Goal: Information Seeking & Learning: Learn about a topic

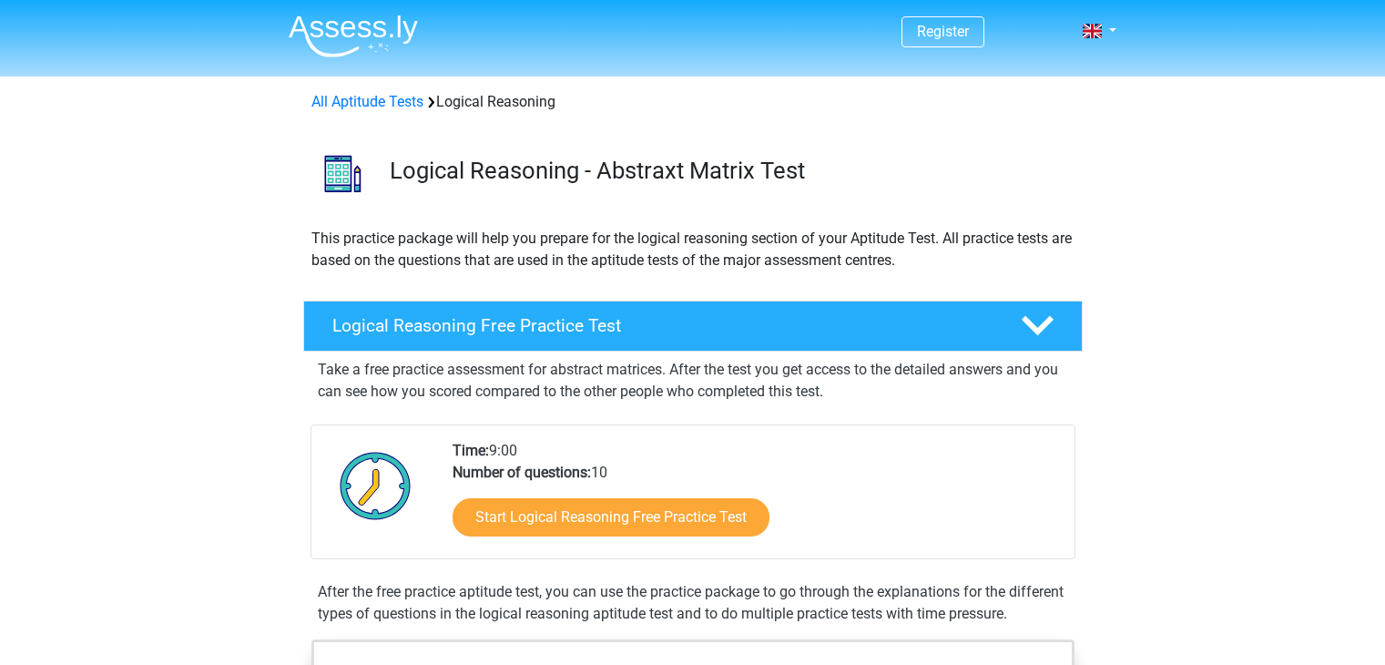
scroll to position [455, 0]
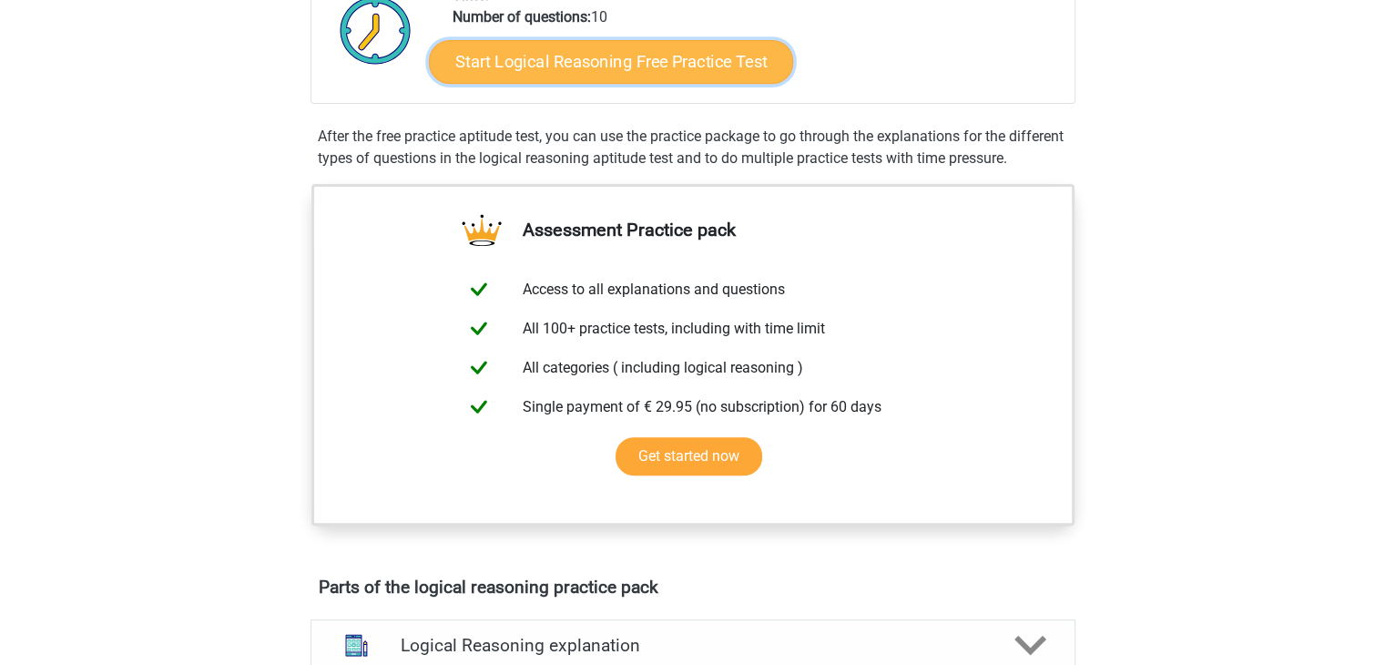
click at [656, 67] on link "Start Logical Reasoning Free Practice Test" at bounding box center [611, 61] width 364 height 44
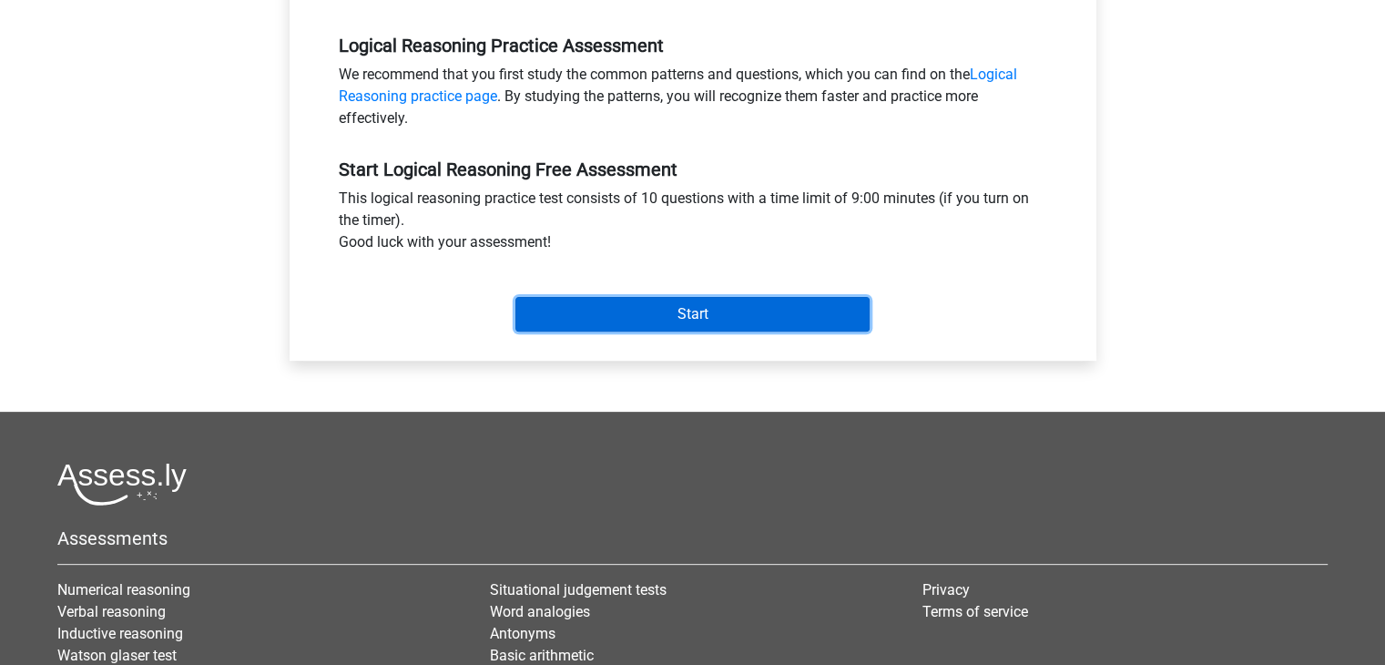
click at [666, 313] on input "Start" at bounding box center [692, 314] width 354 height 35
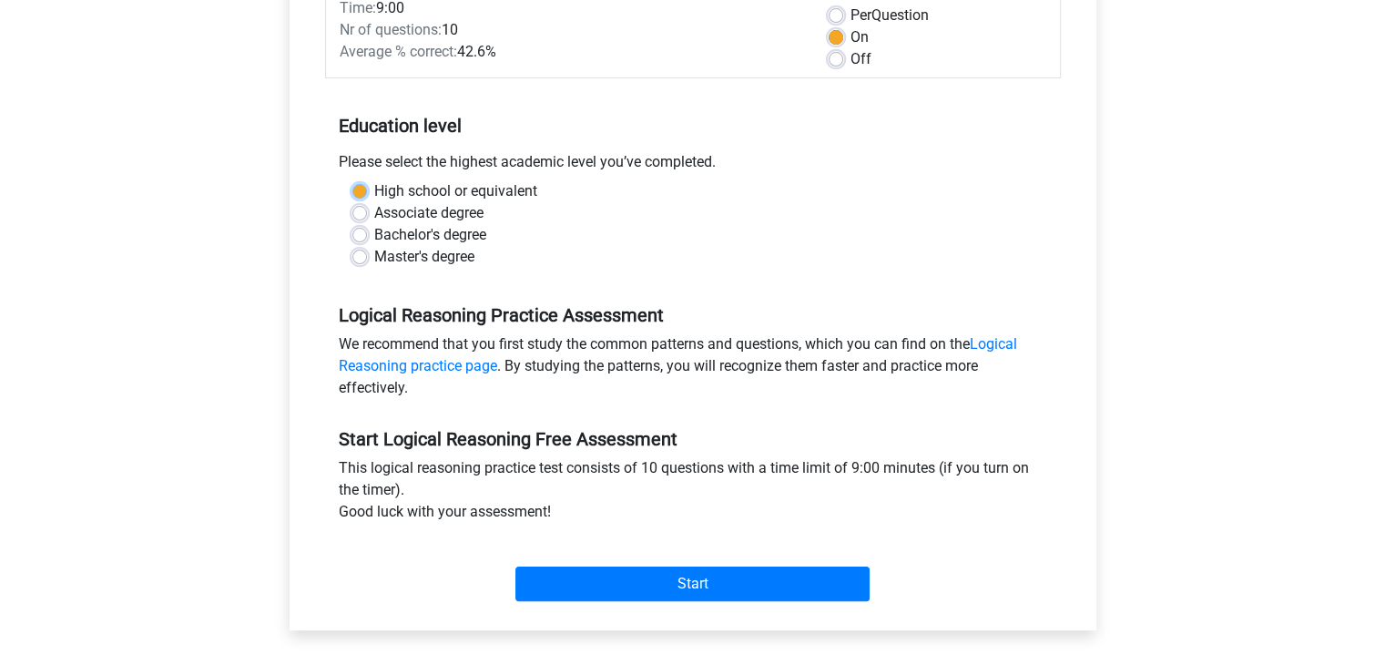
scroll to position [274, 0]
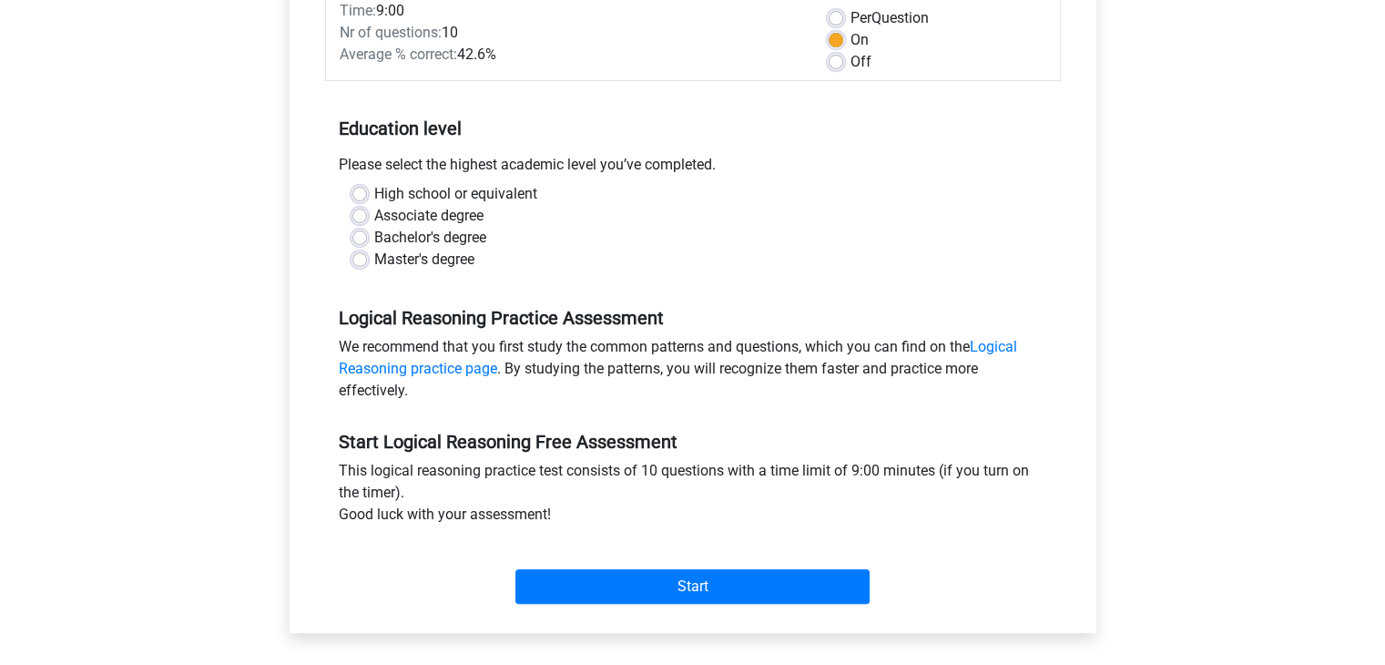
click at [571, 201] on div "High school or equivalent" at bounding box center [692, 194] width 681 height 22
click at [435, 234] on label "Bachelor's degree" at bounding box center [430, 238] width 112 height 22
click at [367, 234] on input "Bachelor's degree" at bounding box center [359, 236] width 15 height 18
radio input "true"
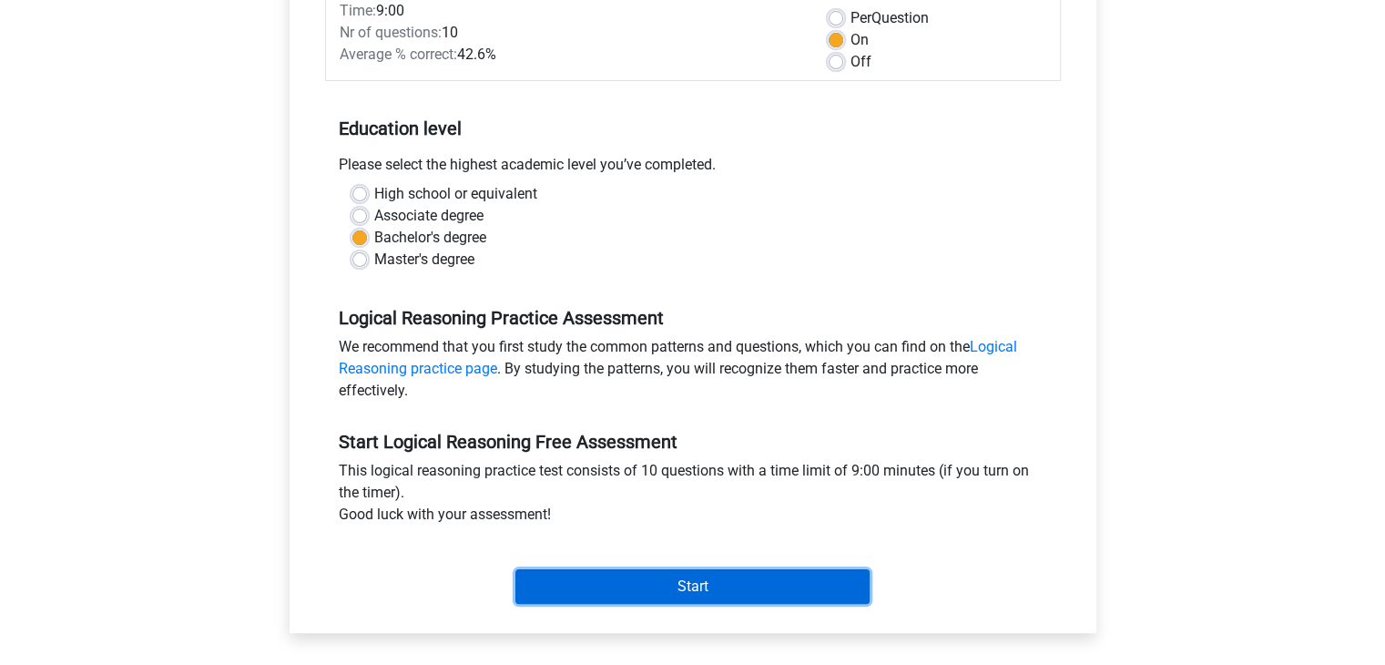
click at [600, 582] on input "Start" at bounding box center [692, 586] width 354 height 35
click at [632, 576] on input "Start" at bounding box center [692, 586] width 354 height 35
click at [574, 588] on input "Start" at bounding box center [692, 586] width 354 height 35
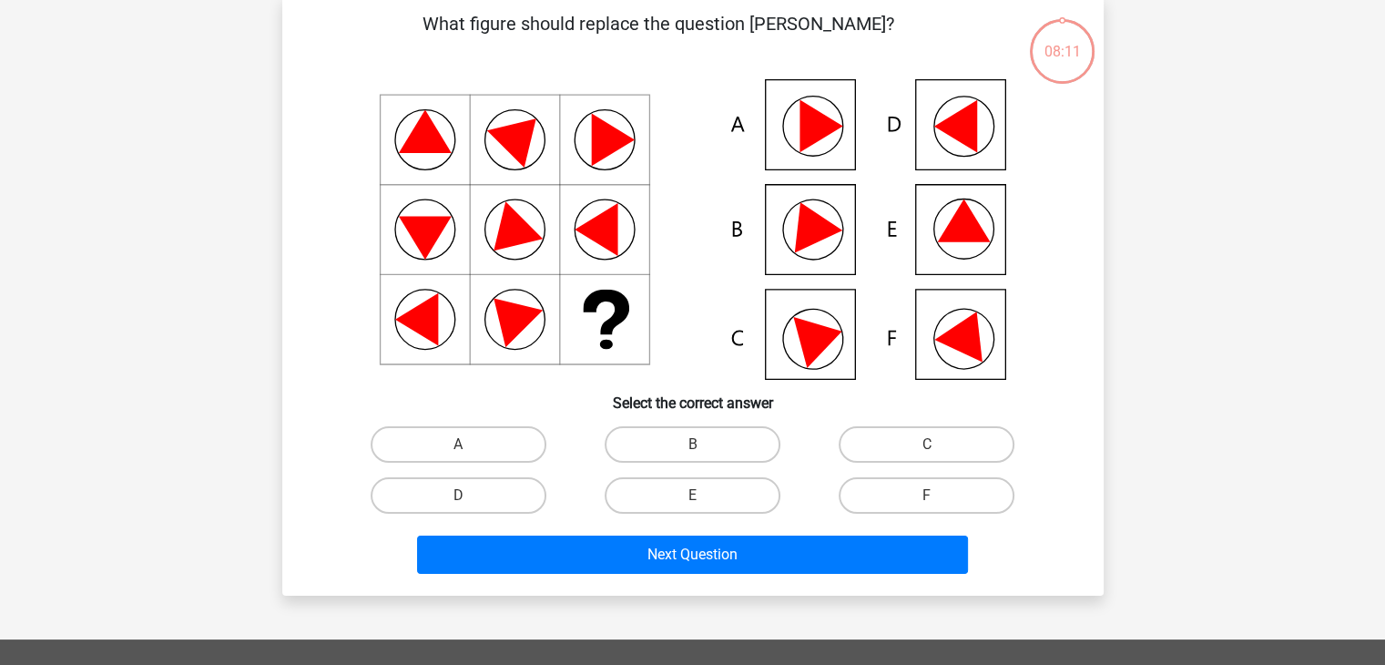
scroll to position [91, 0]
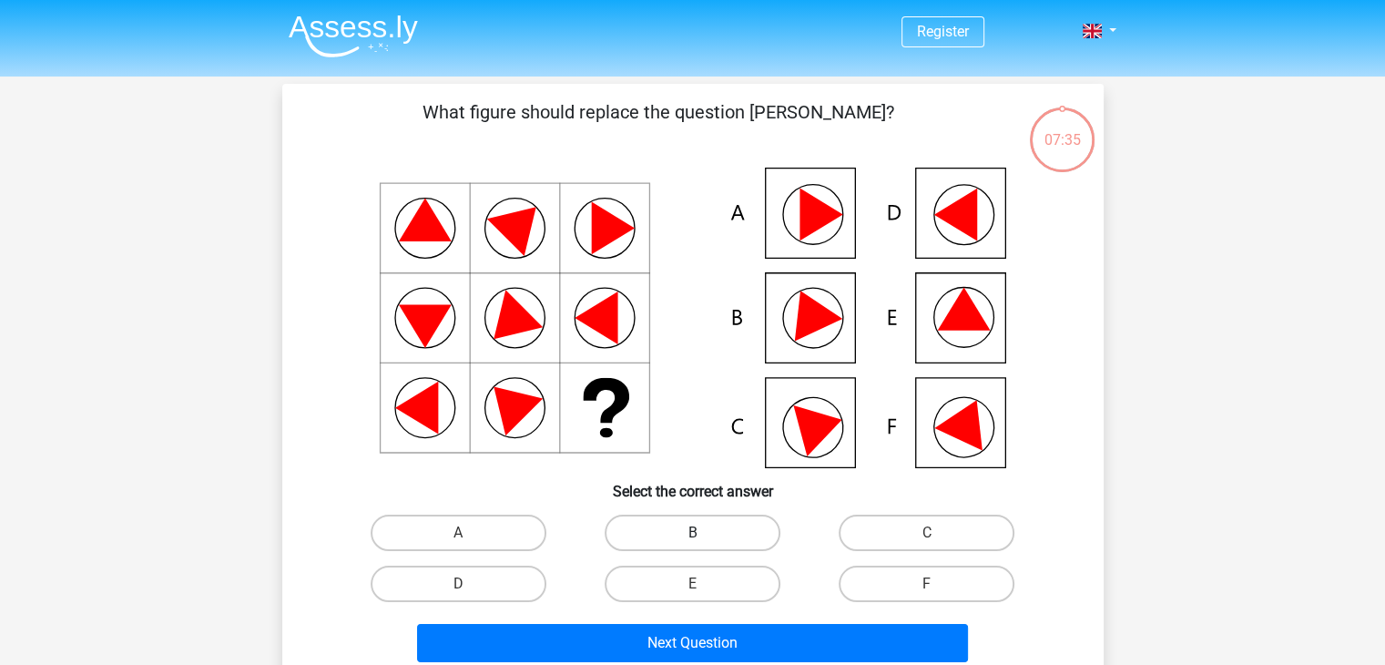
click at [706, 533] on label "B" at bounding box center [692, 532] width 176 height 36
click at [704, 533] on input "B" at bounding box center [698, 539] width 12 height 12
radio input "true"
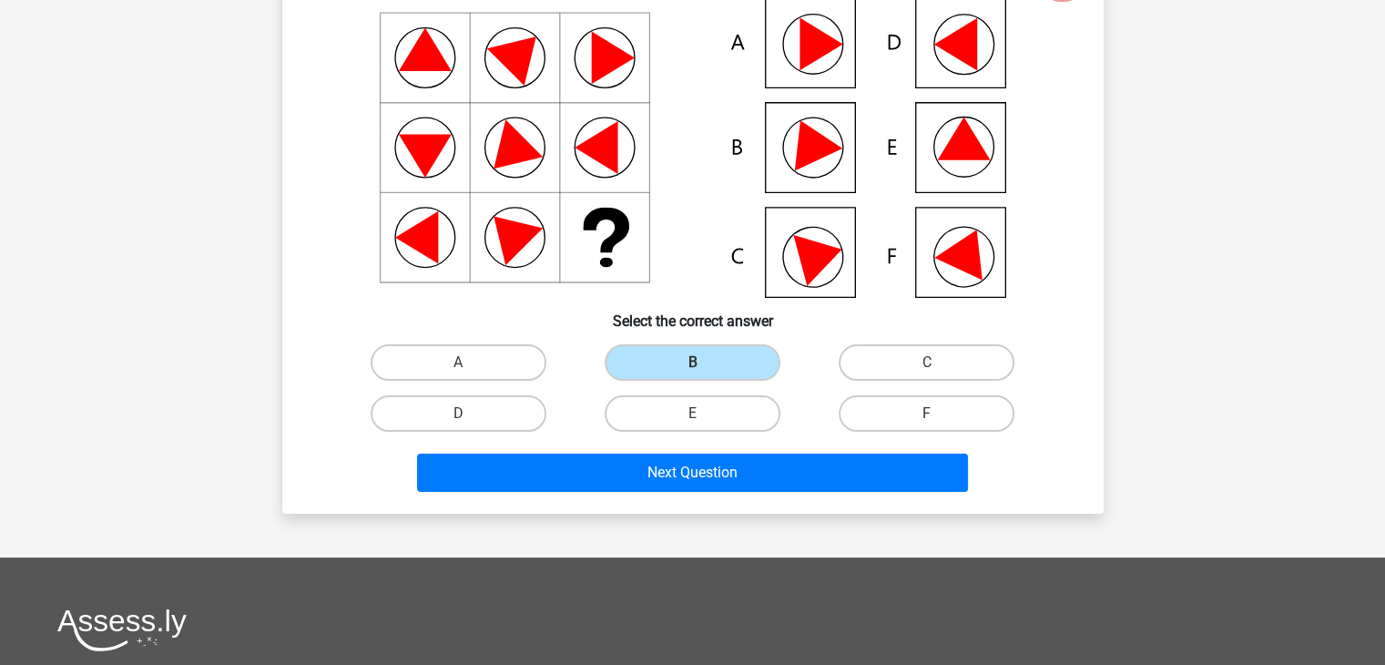
scroll to position [182, 0]
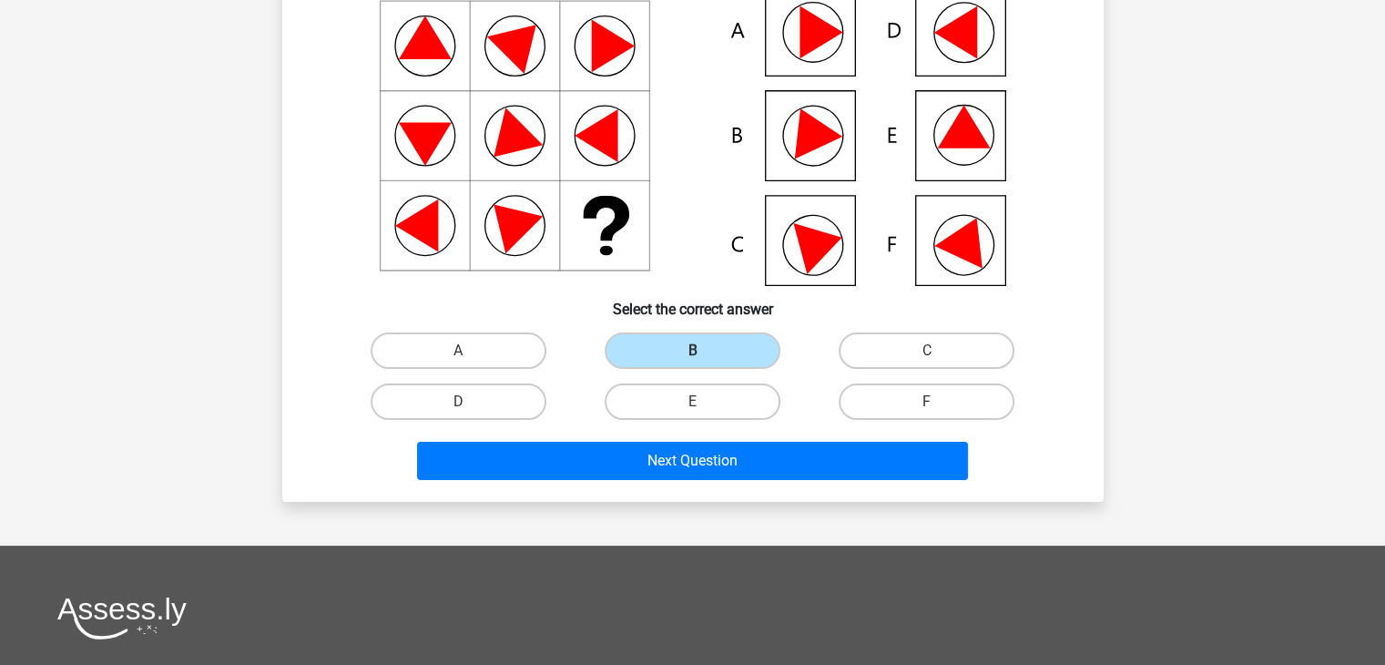
click at [738, 485] on div "What figure should replace the question [PERSON_NAME]?" at bounding box center [692, 202] width 821 height 600
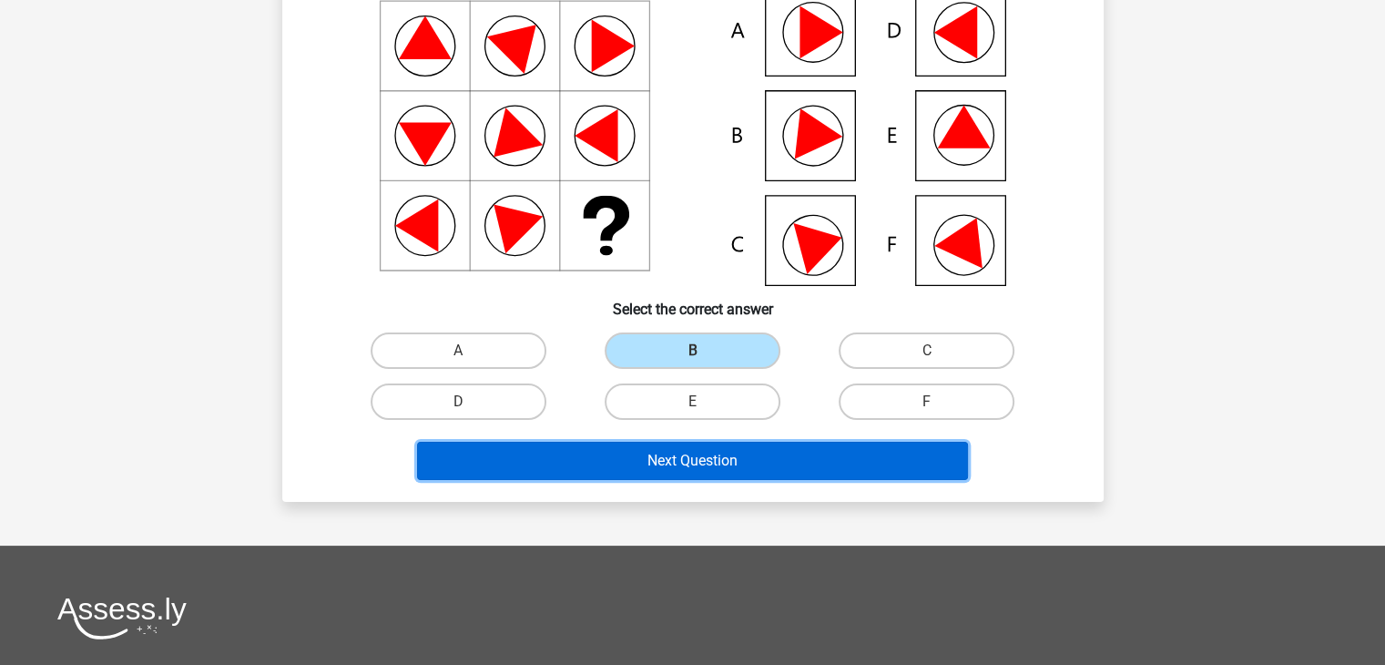
click at [735, 458] on button "Next Question" at bounding box center [692, 461] width 551 height 38
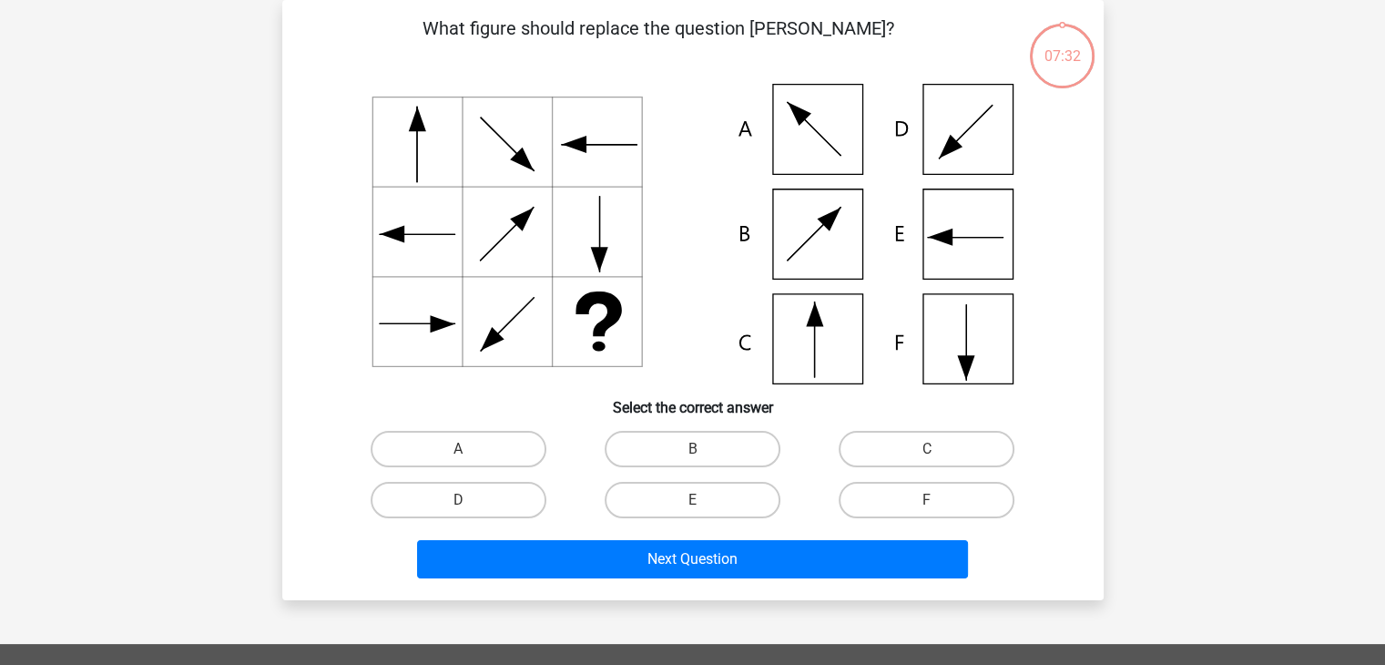
scroll to position [84, 0]
click at [981, 354] on icon at bounding box center [693, 234] width 734 height 300
click at [929, 491] on label "F" at bounding box center [926, 500] width 176 height 36
click at [929, 500] on input "F" at bounding box center [933, 506] width 12 height 12
radio input "true"
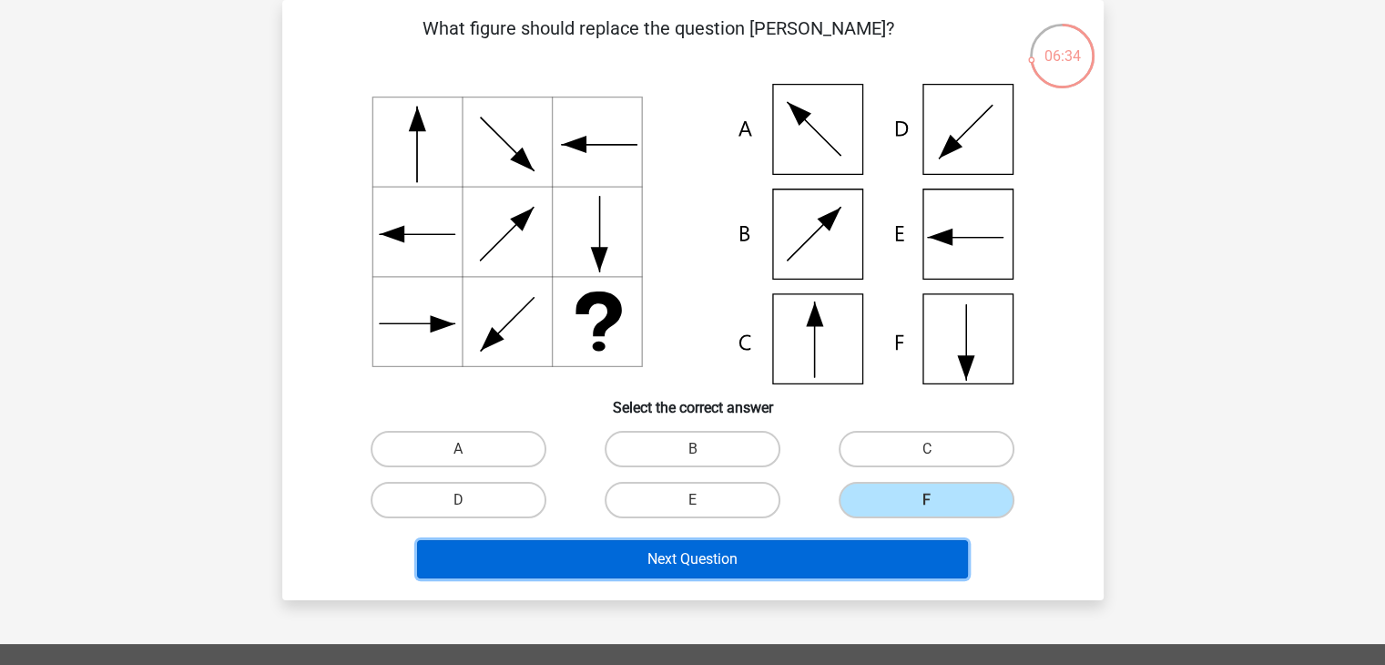
click at [899, 553] on button "Next Question" at bounding box center [692, 559] width 551 height 38
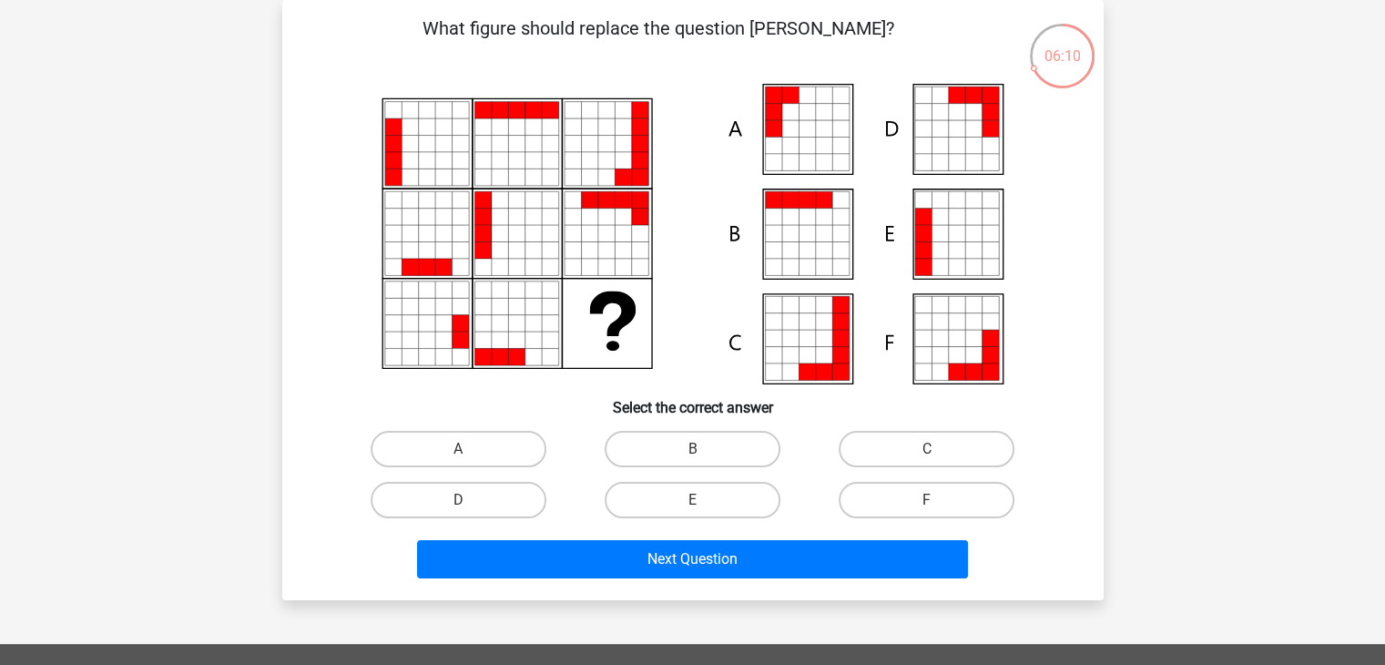
click at [776, 106] on icon at bounding box center [773, 112] width 16 height 16
click at [502, 462] on label "A" at bounding box center [459, 449] width 176 height 36
click at [470, 461] on input "A" at bounding box center [464, 455] width 12 height 12
radio input "true"
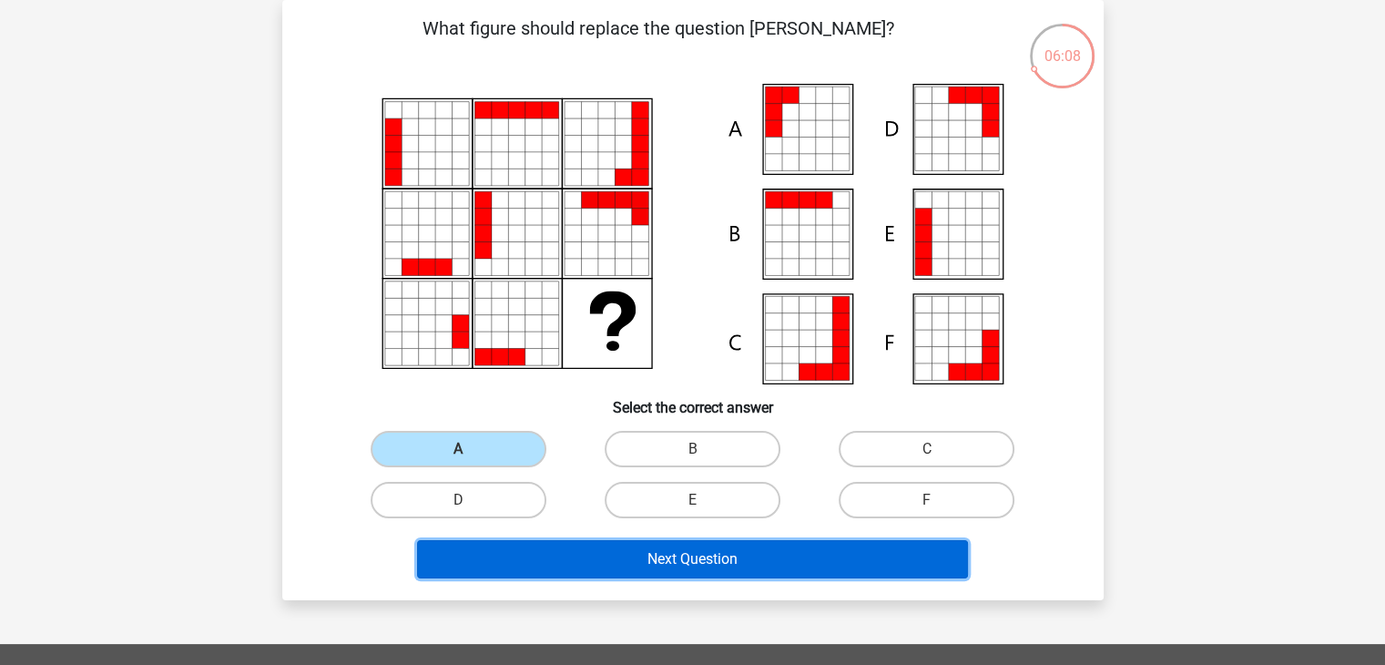
click at [568, 553] on button "Next Question" at bounding box center [692, 559] width 551 height 38
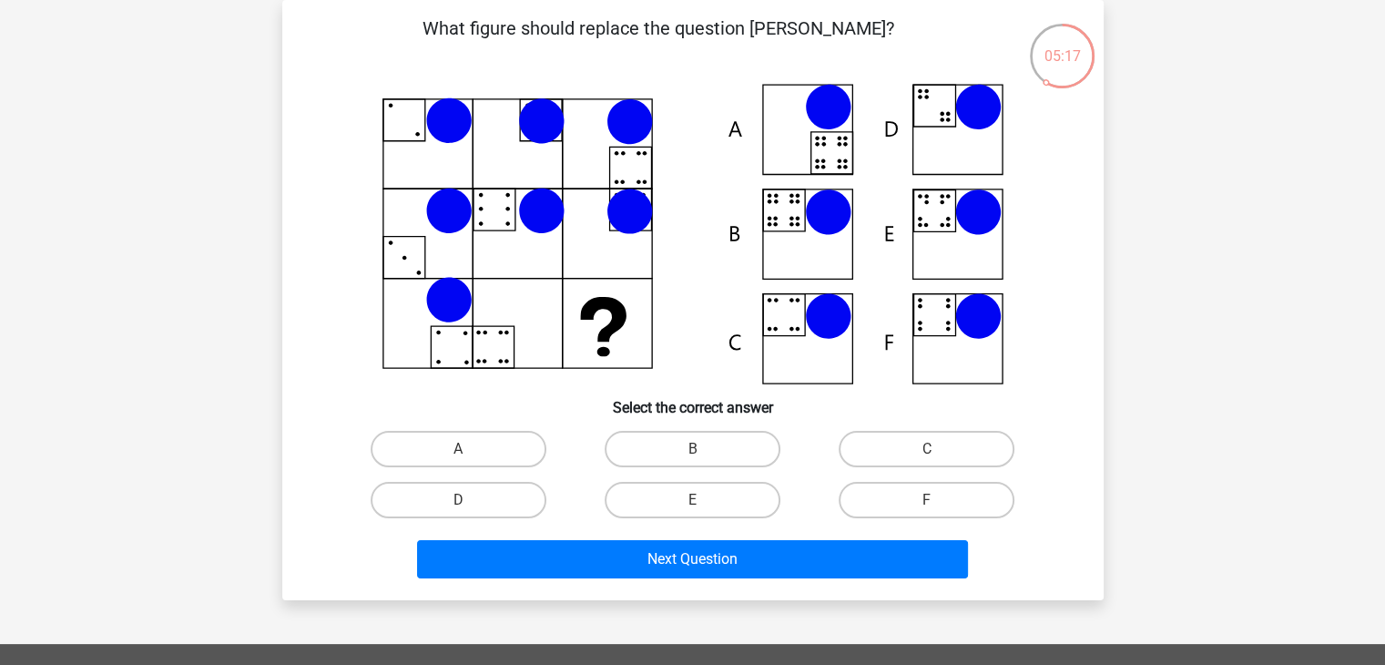
click at [794, 233] on icon at bounding box center [693, 234] width 734 height 300
click at [728, 442] on label "B" at bounding box center [692, 449] width 176 height 36
click at [704, 449] on input "B" at bounding box center [698, 455] width 12 height 12
radio input "true"
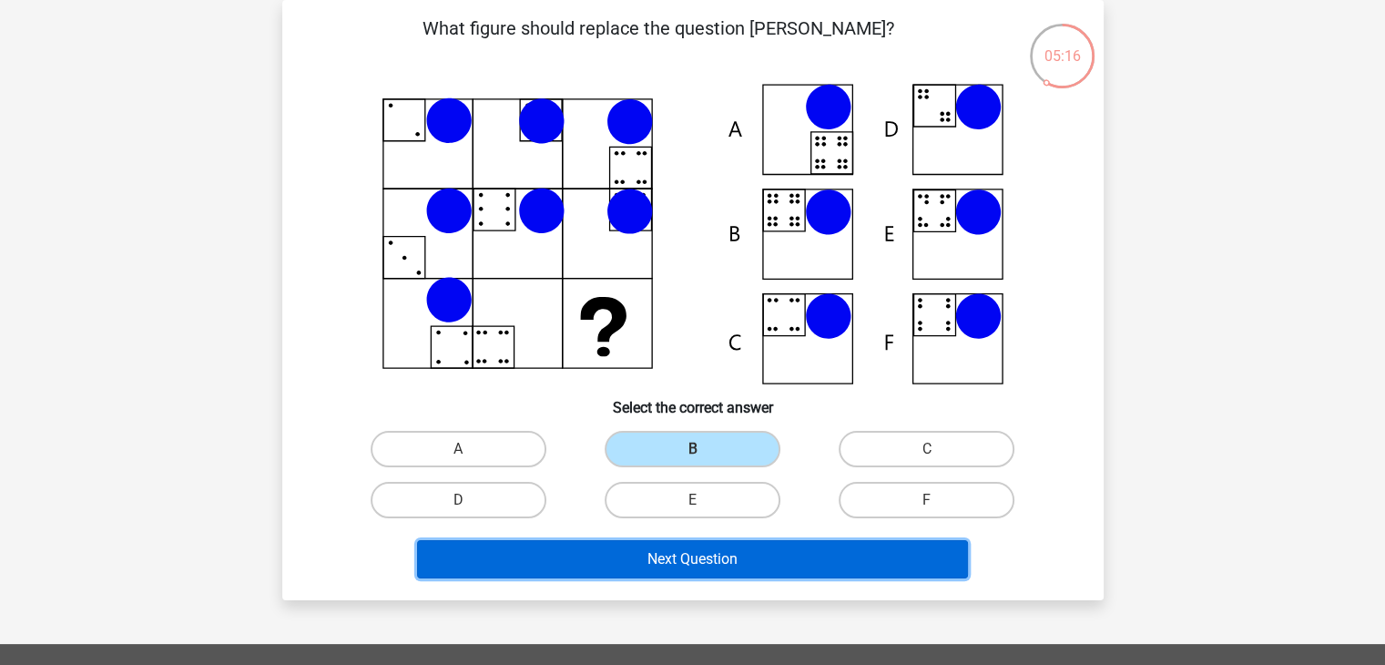
click at [728, 559] on button "Next Question" at bounding box center [692, 559] width 551 height 38
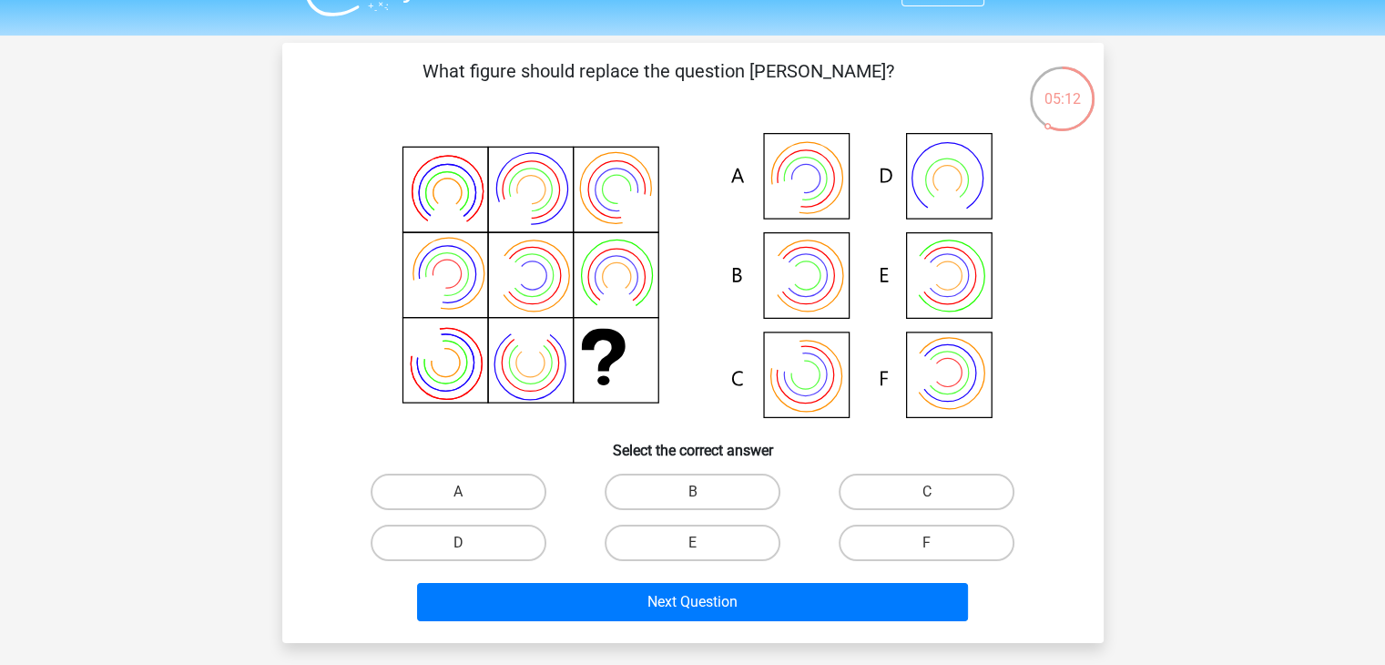
scroll to position [91, 0]
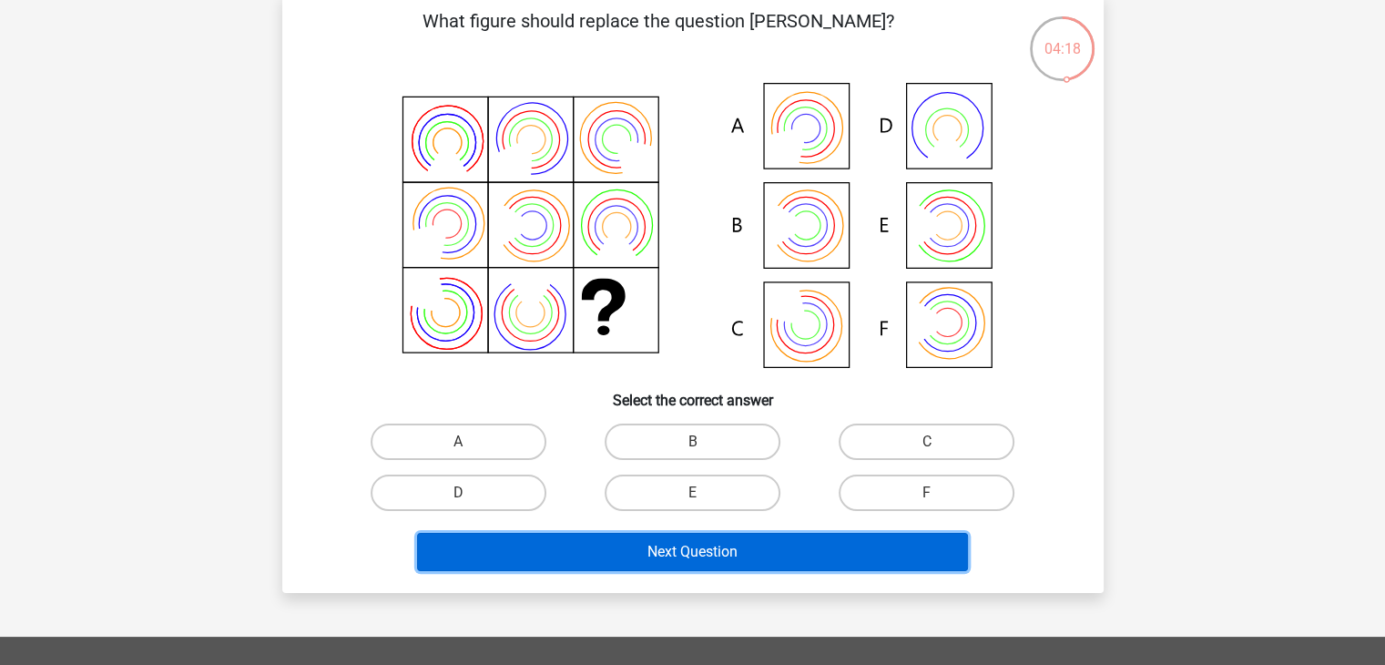
click at [758, 551] on button "Next Question" at bounding box center [692, 552] width 551 height 38
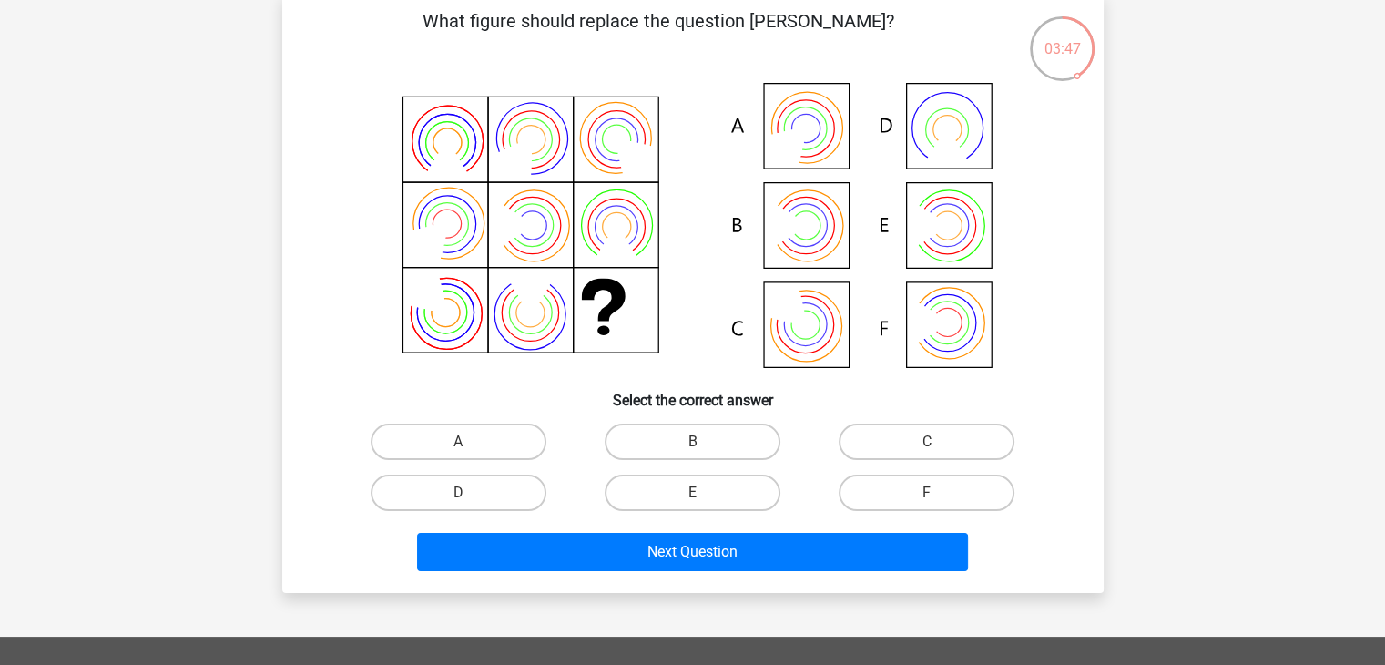
drag, startPoint x: 716, startPoint y: 496, endPoint x: 732, endPoint y: 590, distance: 95.2
click at [716, 496] on label "E" at bounding box center [692, 492] width 176 height 36
click at [704, 496] on input "E" at bounding box center [698, 498] width 12 height 12
radio input "true"
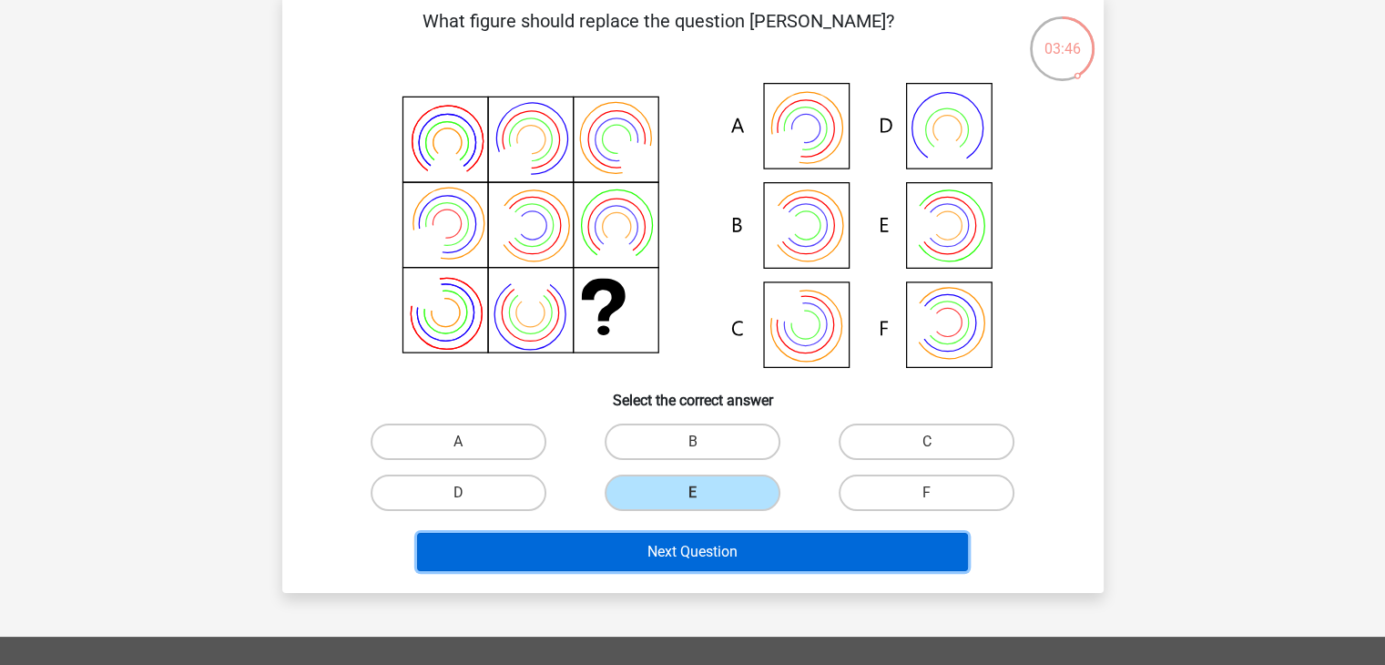
click at [712, 549] on button "Next Question" at bounding box center [692, 552] width 551 height 38
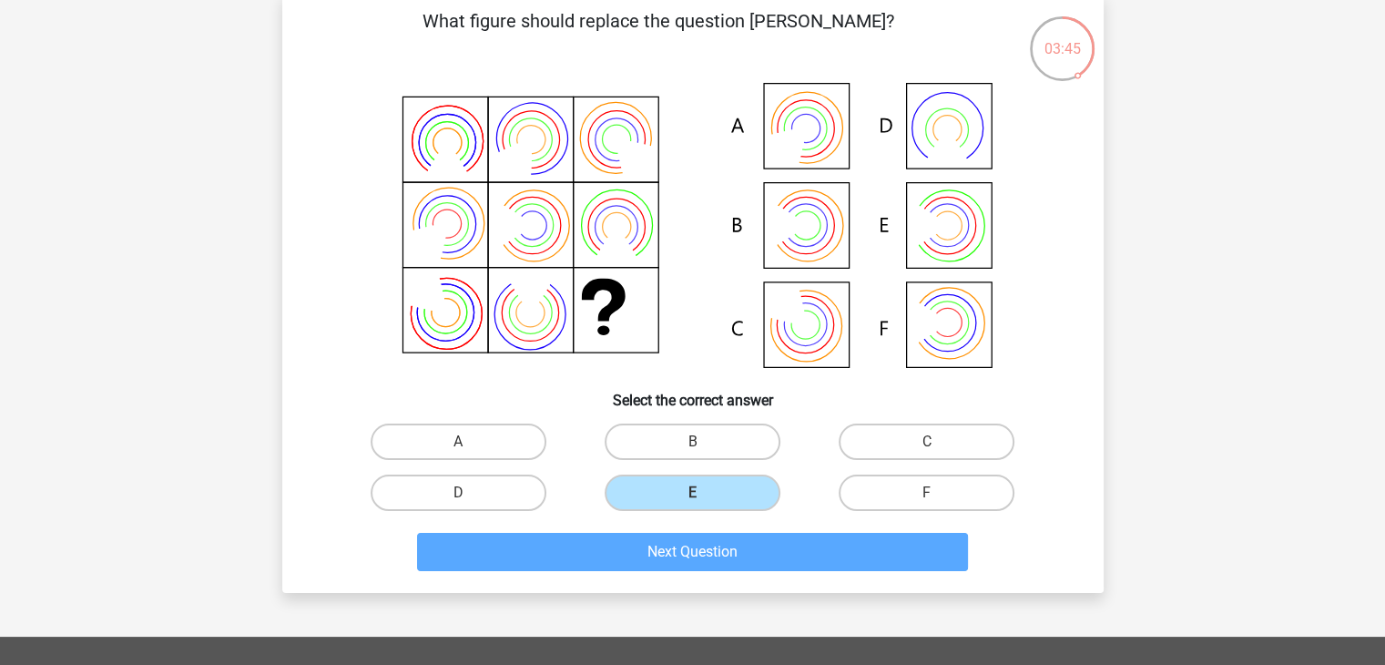
scroll to position [84, 0]
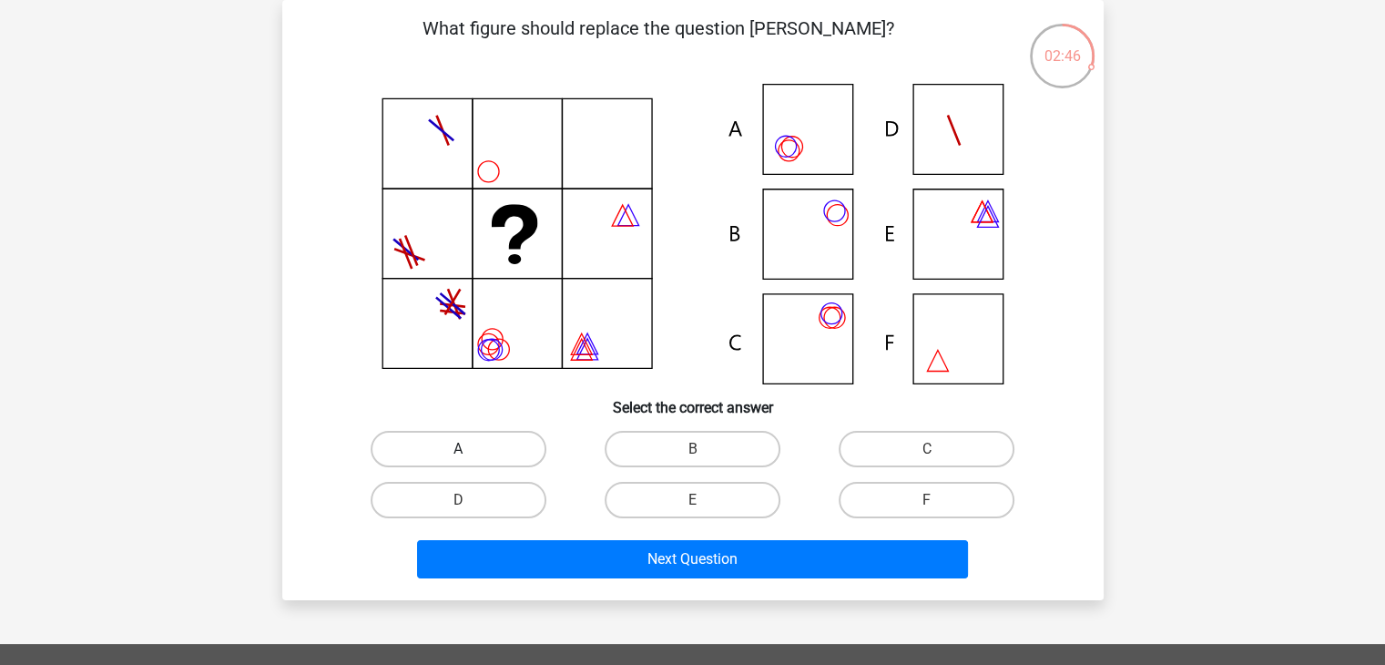
click at [516, 452] on label "A" at bounding box center [459, 449] width 176 height 36
click at [470, 452] on input "A" at bounding box center [464, 455] width 12 height 12
radio input "true"
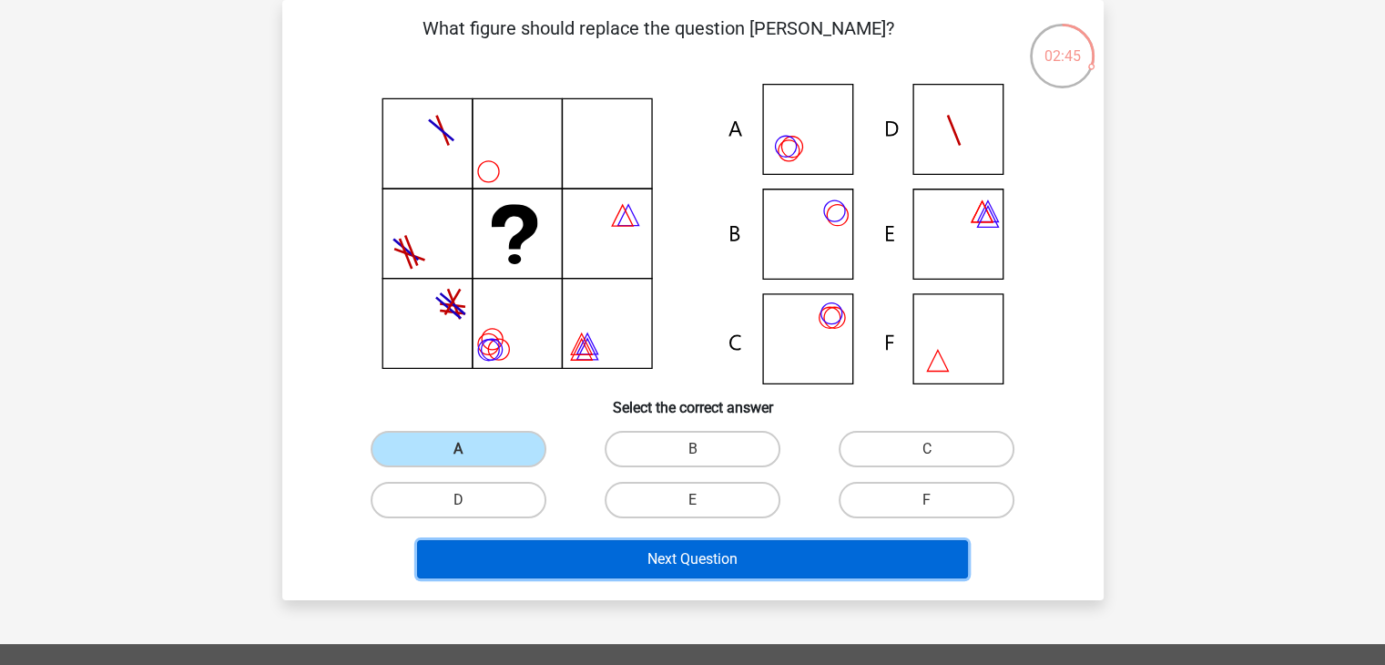
click at [593, 564] on button "Next Question" at bounding box center [692, 559] width 551 height 38
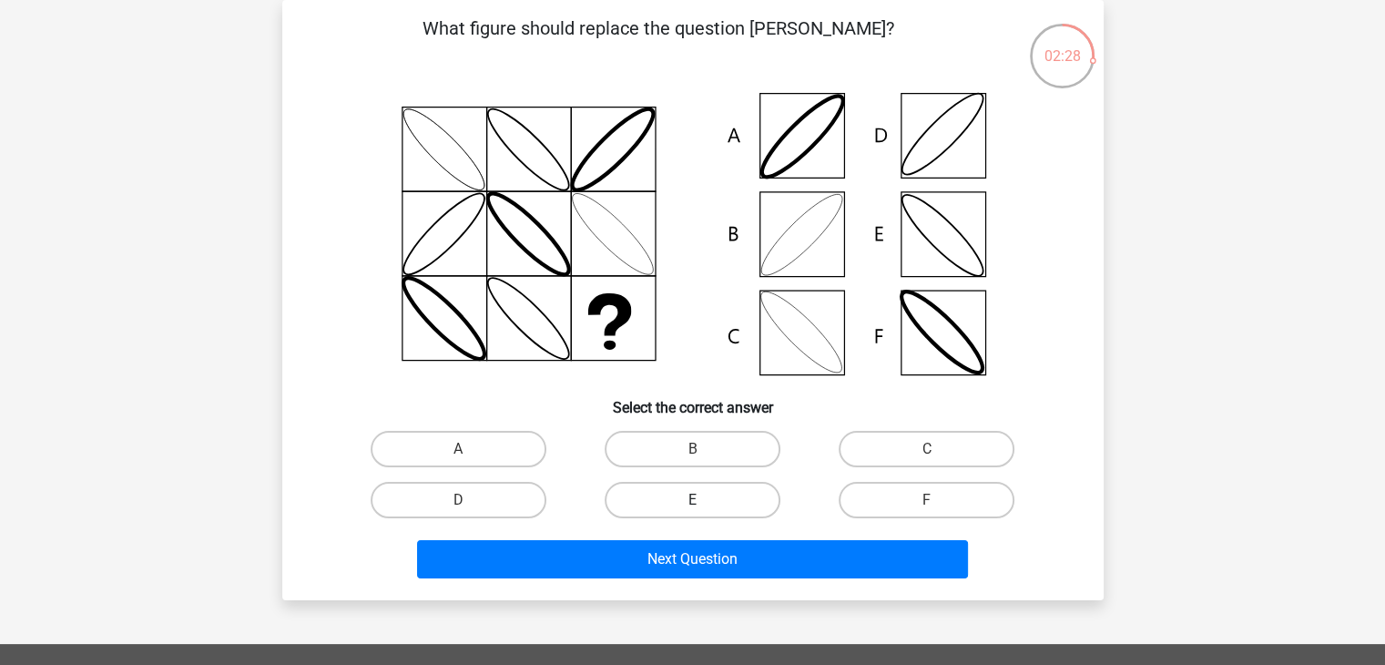
drag, startPoint x: 681, startPoint y: 447, endPoint x: 695, endPoint y: 489, distance: 44.0
click at [682, 452] on label "B" at bounding box center [692, 449] width 176 height 36
click at [692, 452] on input "B" at bounding box center [698, 455] width 12 height 12
radio input "true"
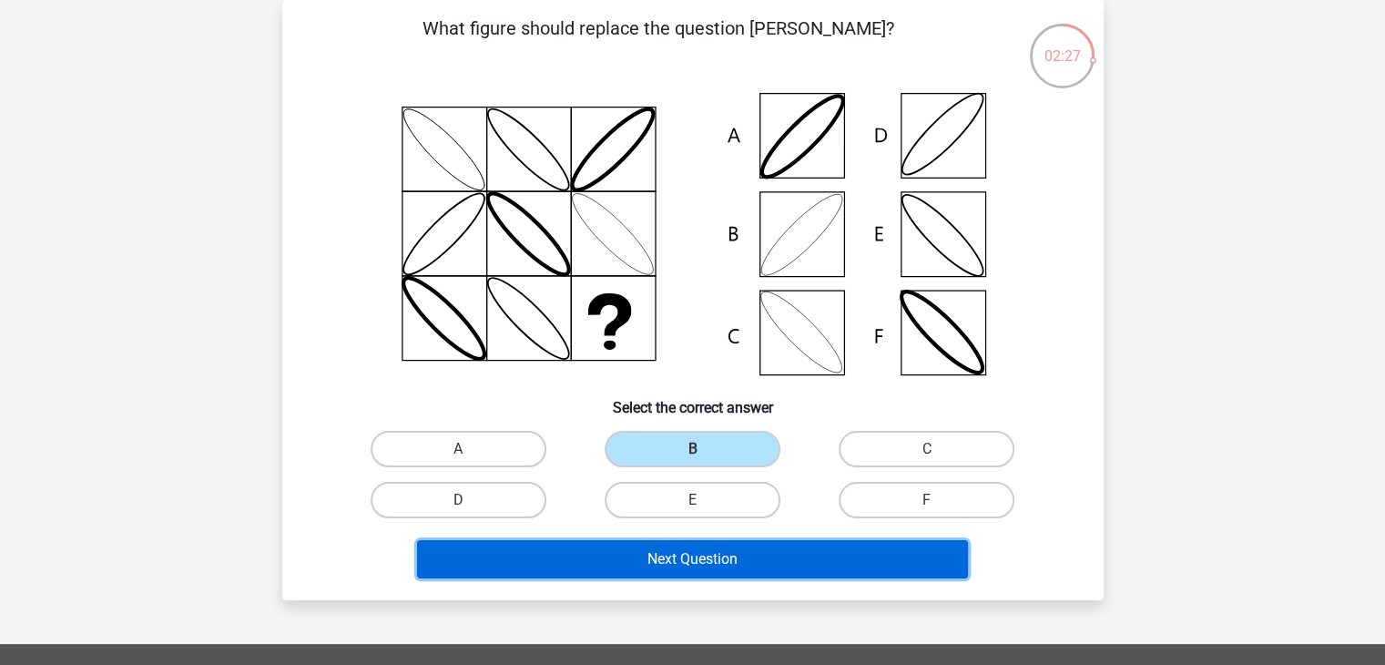
click at [685, 554] on button "Next Question" at bounding box center [692, 559] width 551 height 38
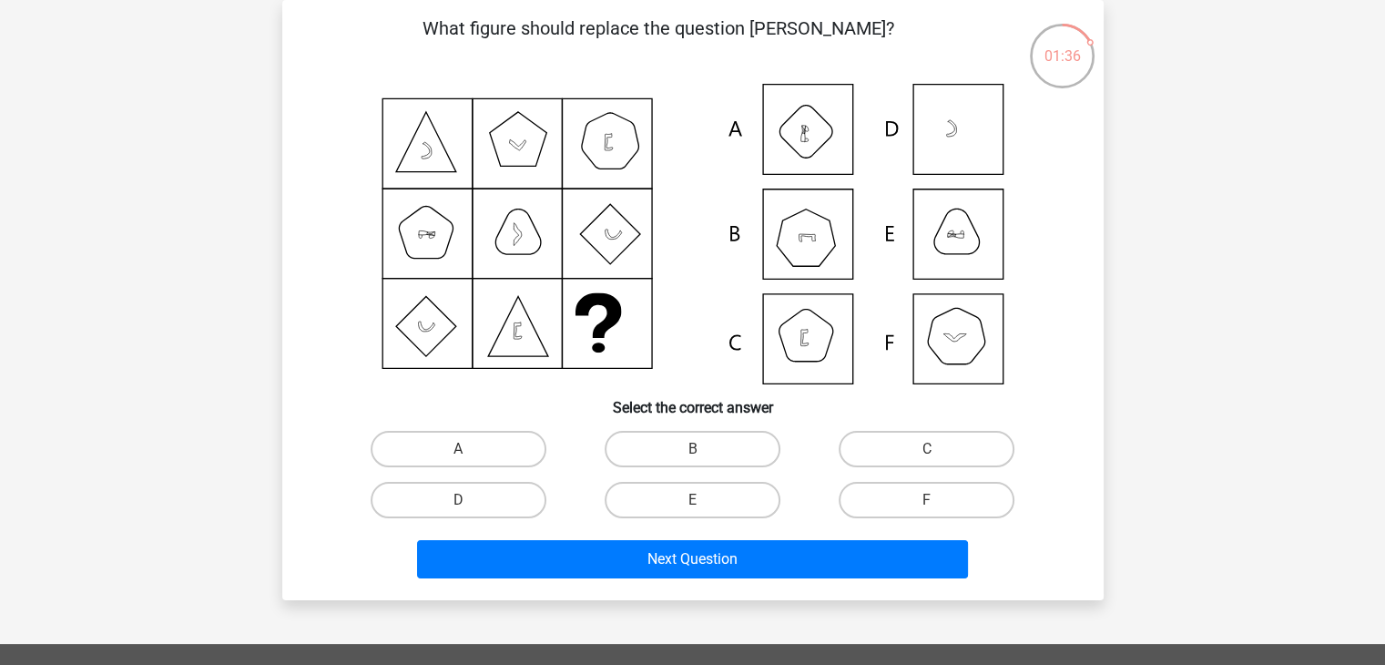
click at [936, 340] on icon at bounding box center [693, 234] width 734 height 300
drag, startPoint x: 905, startPoint y: 497, endPoint x: 898, endPoint y: 581, distance: 84.1
click at [906, 497] on label "F" at bounding box center [926, 500] width 176 height 36
click at [927, 500] on input "F" at bounding box center [933, 506] width 12 height 12
radio input "true"
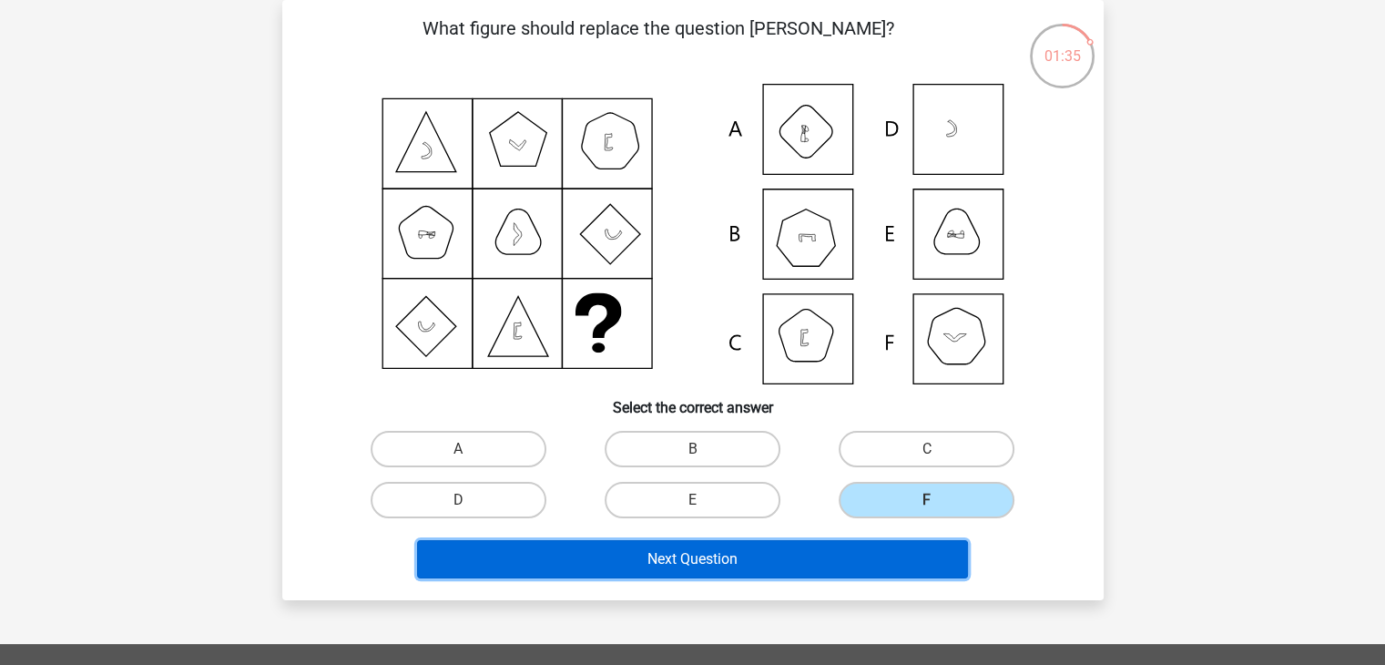
click at [897, 558] on button "Next Question" at bounding box center [692, 559] width 551 height 38
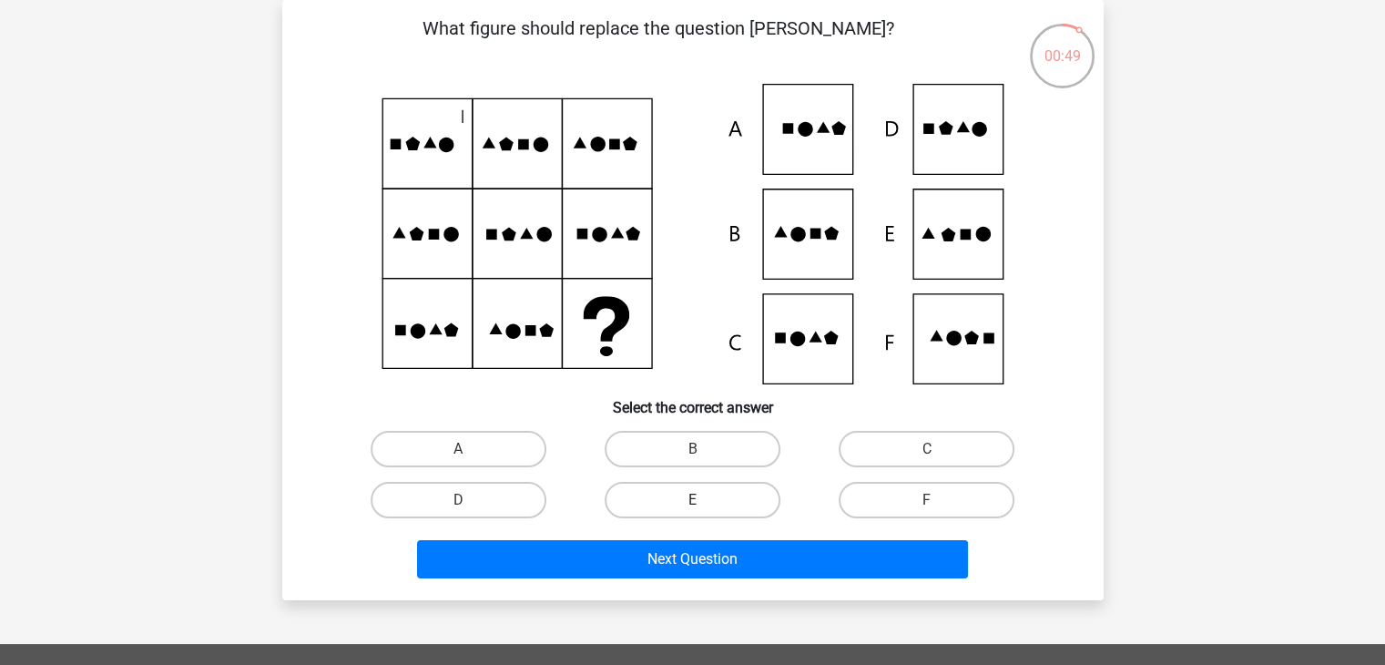
drag, startPoint x: 726, startPoint y: 489, endPoint x: 729, endPoint y: 523, distance: 34.8
click at [725, 489] on label "E" at bounding box center [692, 500] width 176 height 36
click at [704, 500] on input "E" at bounding box center [698, 506] width 12 height 12
radio input "true"
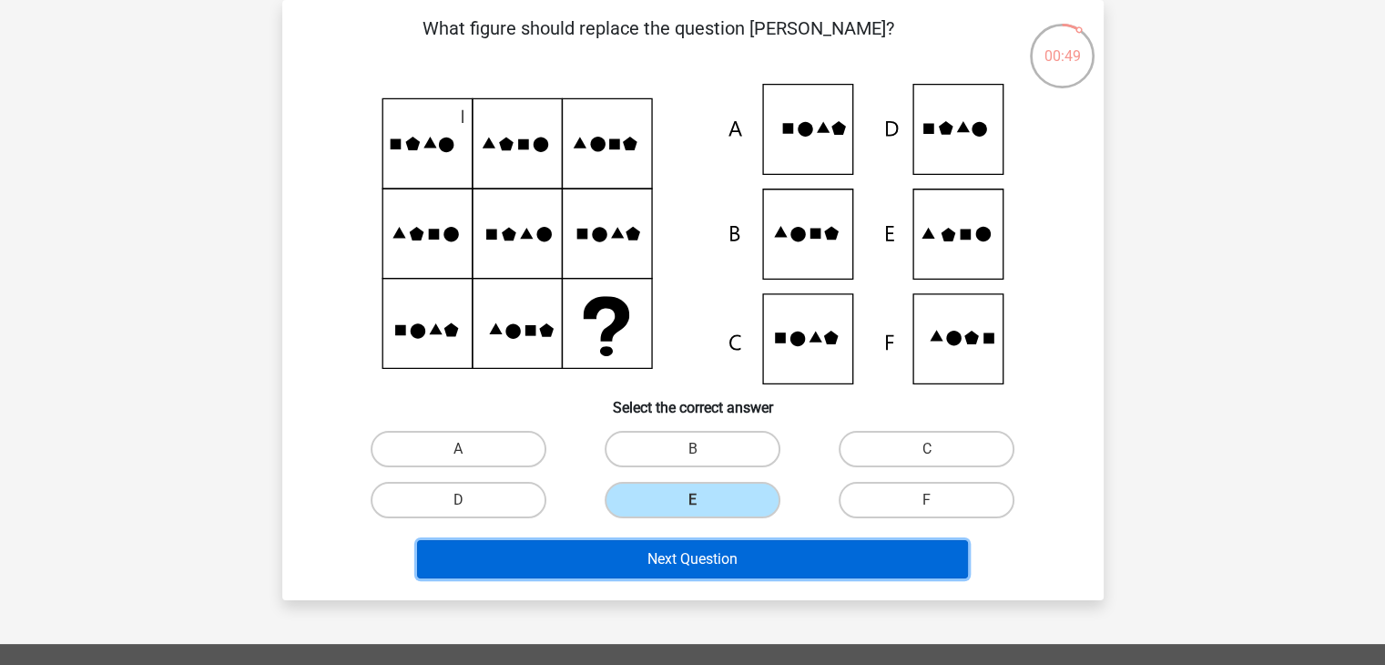
click at [730, 551] on button "Next Question" at bounding box center [692, 559] width 551 height 38
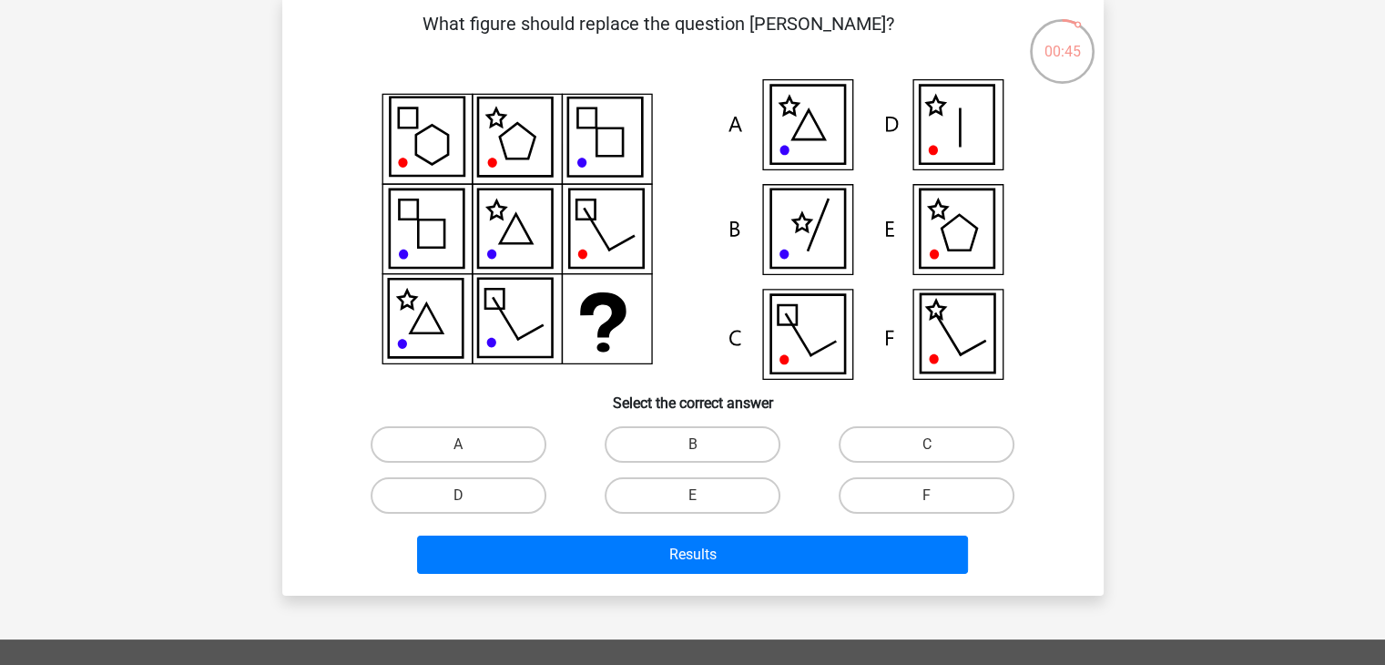
scroll to position [91, 0]
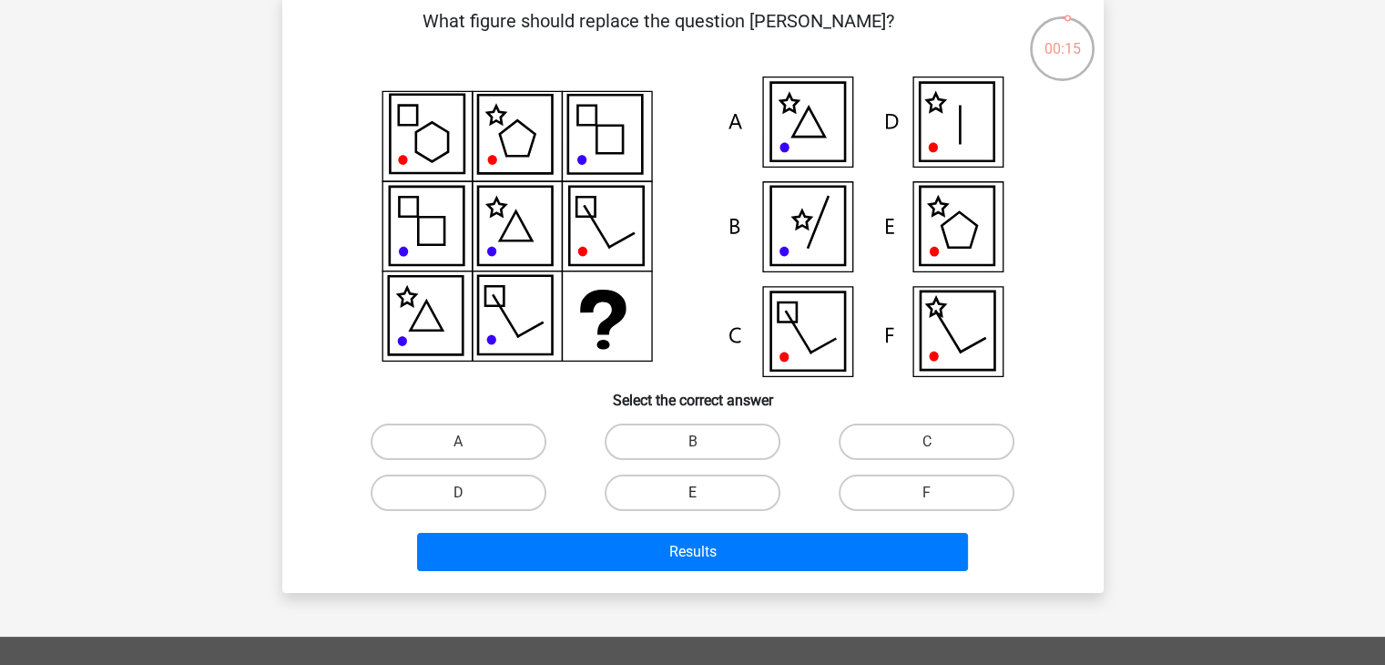
click at [661, 488] on label "E" at bounding box center [692, 492] width 176 height 36
click at [692, 492] on input "E" at bounding box center [698, 498] width 12 height 12
radio input "true"
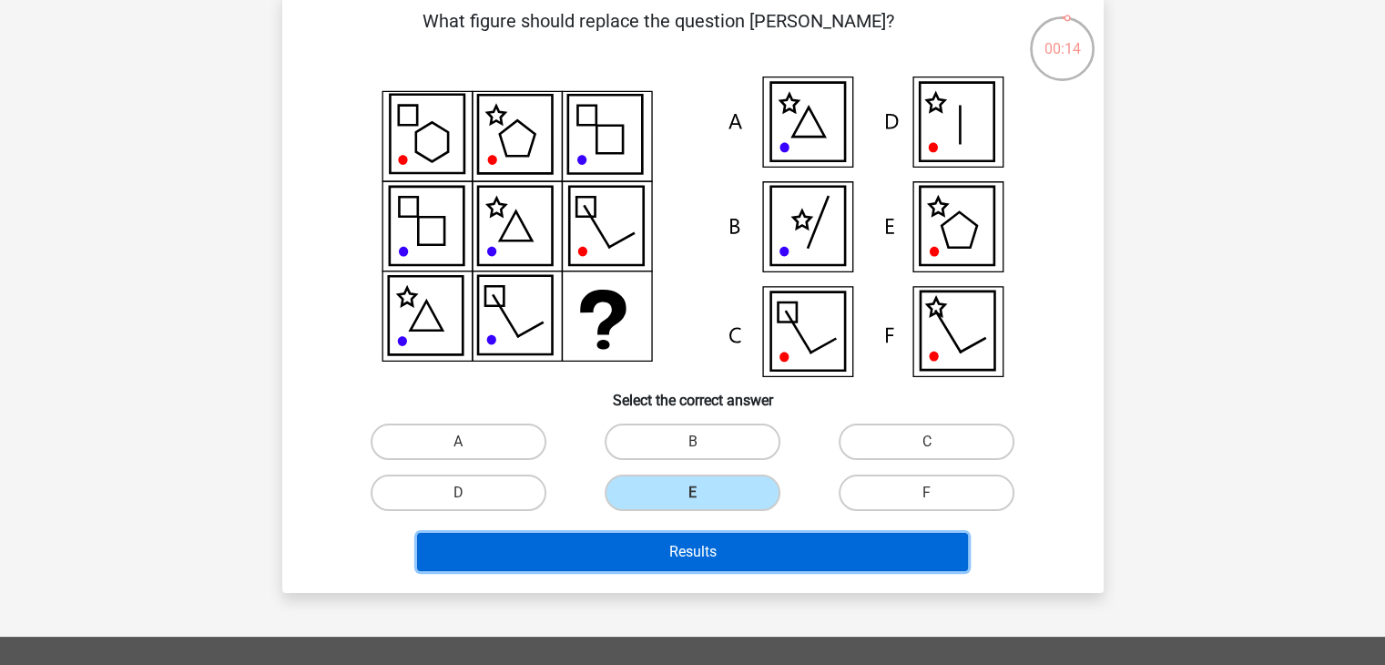
click at [668, 545] on button "Results" at bounding box center [692, 552] width 551 height 38
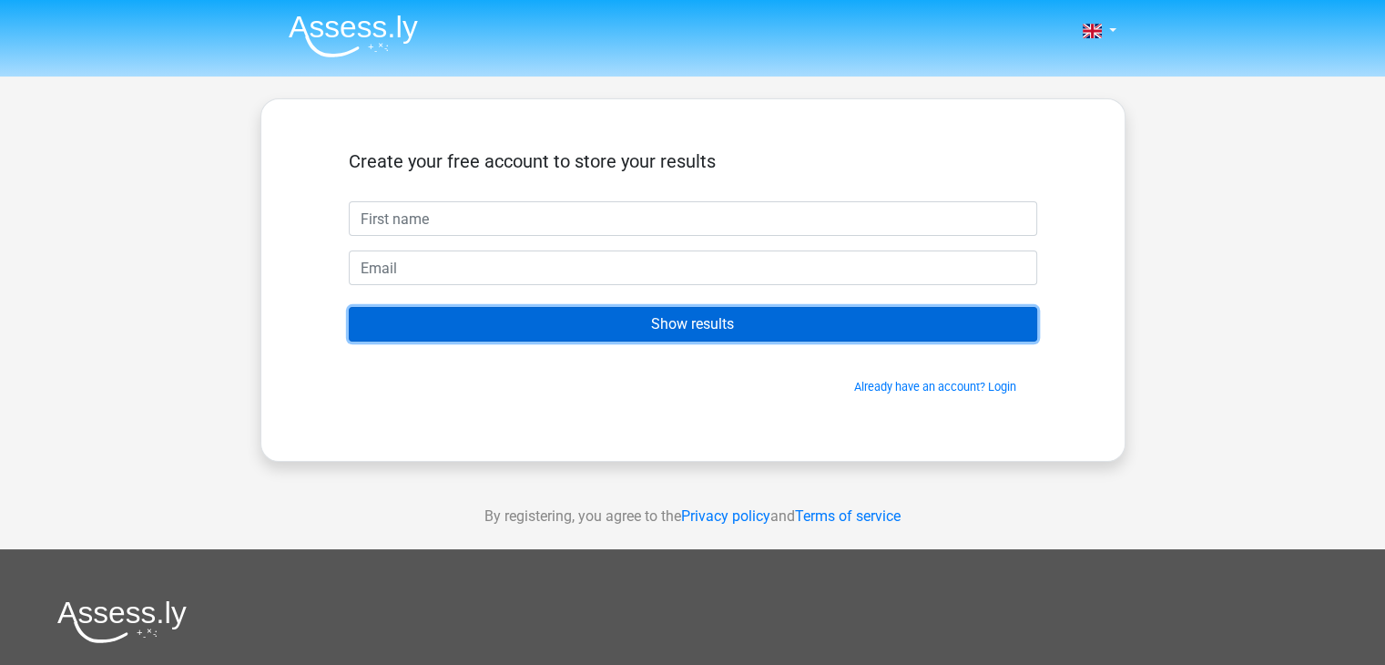
click at [611, 325] on input "Show results" at bounding box center [693, 324] width 688 height 35
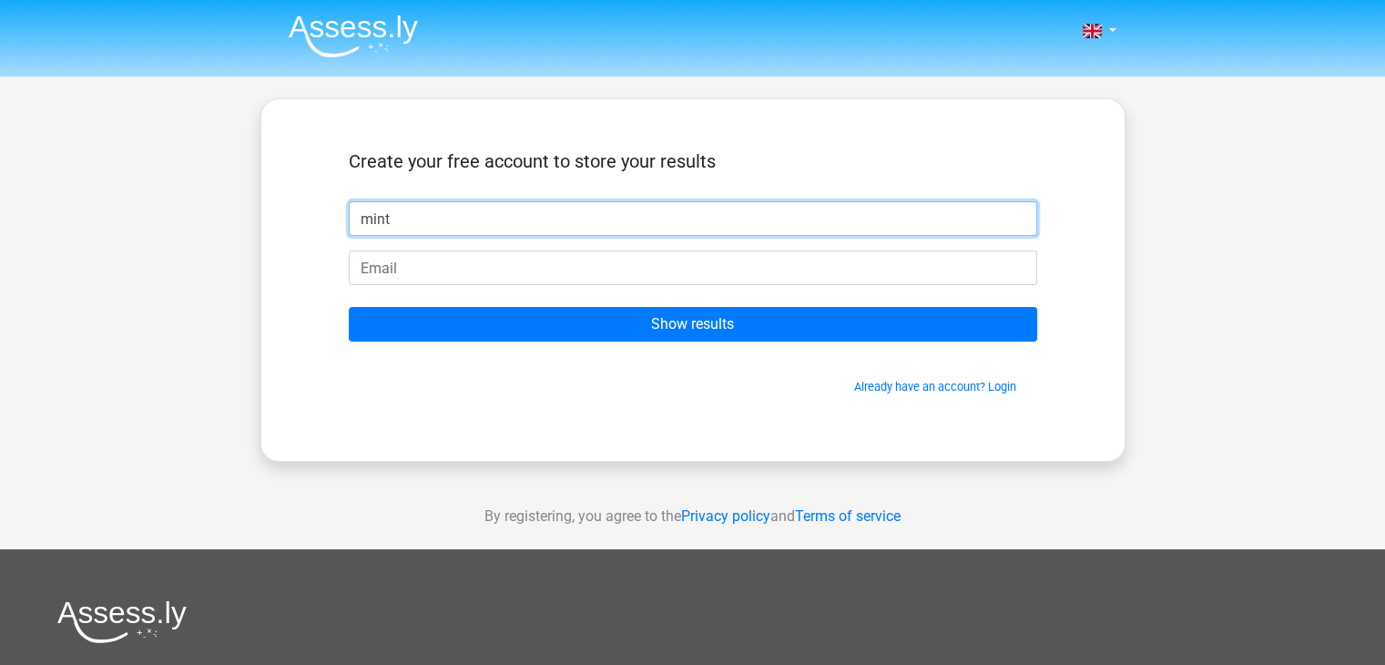
type input "mint"
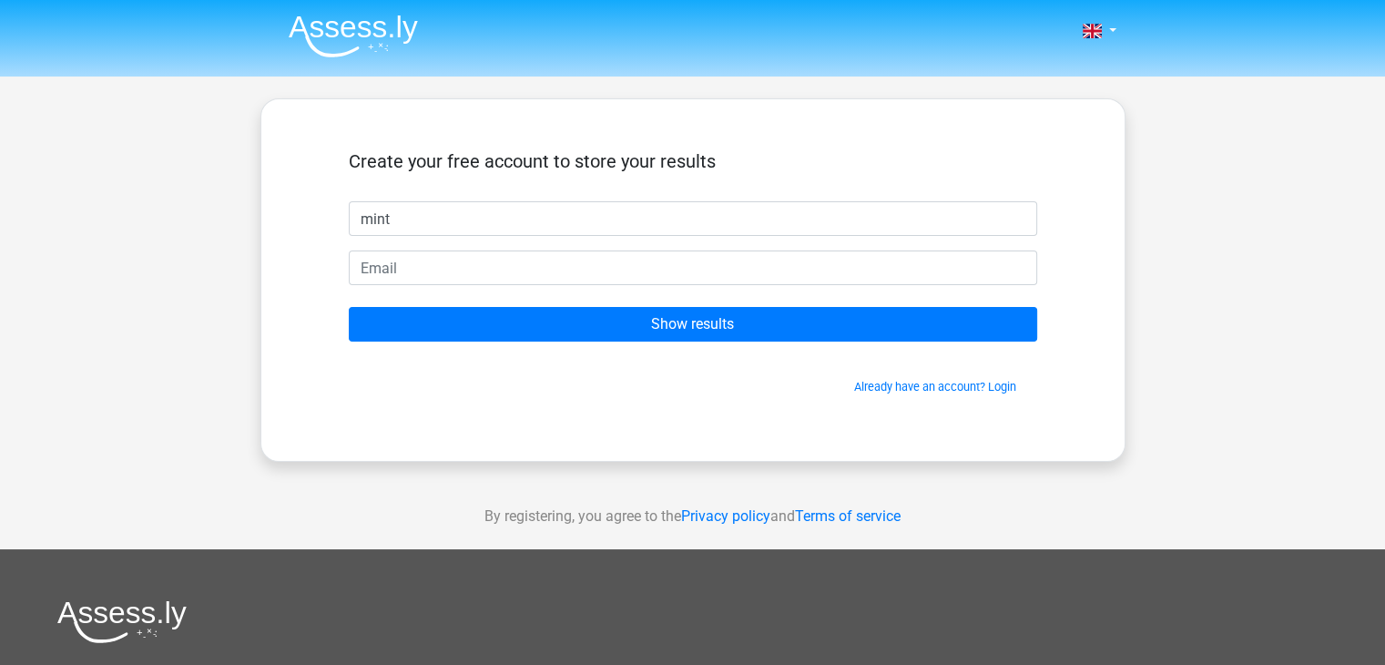
click at [704, 287] on form "Create your free account to store your results mint Show results Already have a…" at bounding box center [693, 272] width 688 height 245
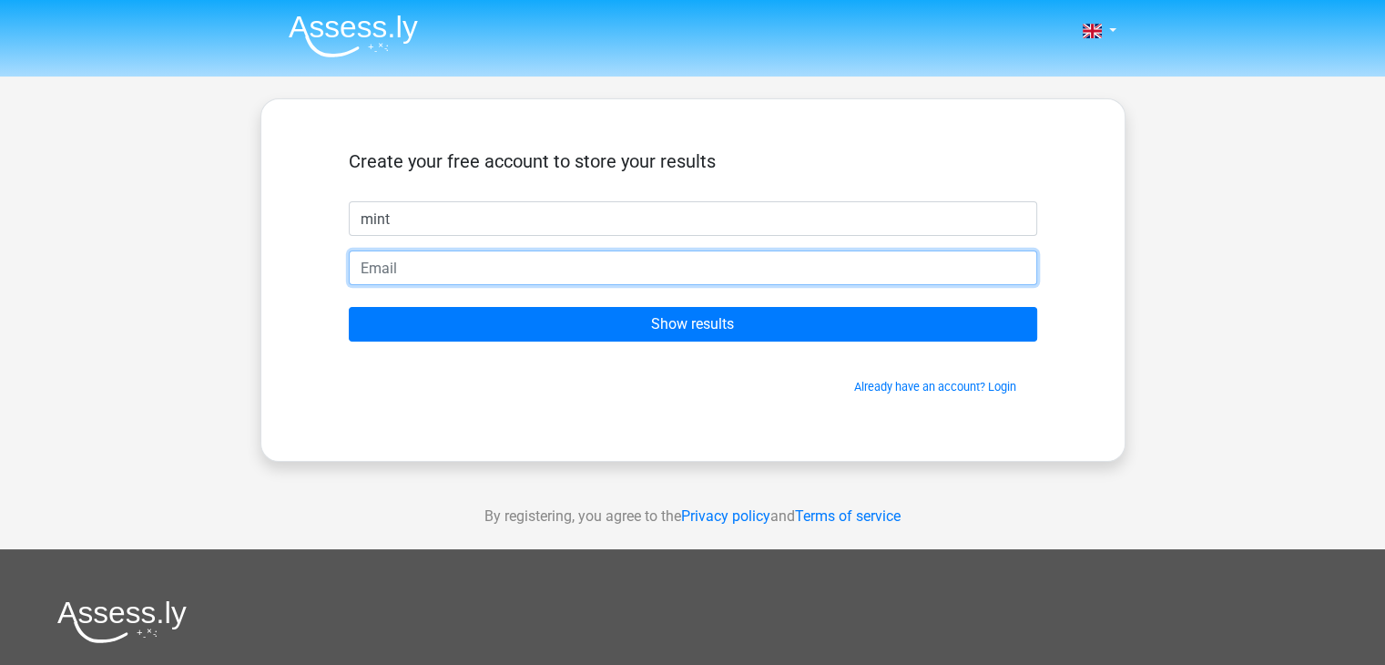
click at [704, 278] on input "email" at bounding box center [693, 267] width 688 height 35
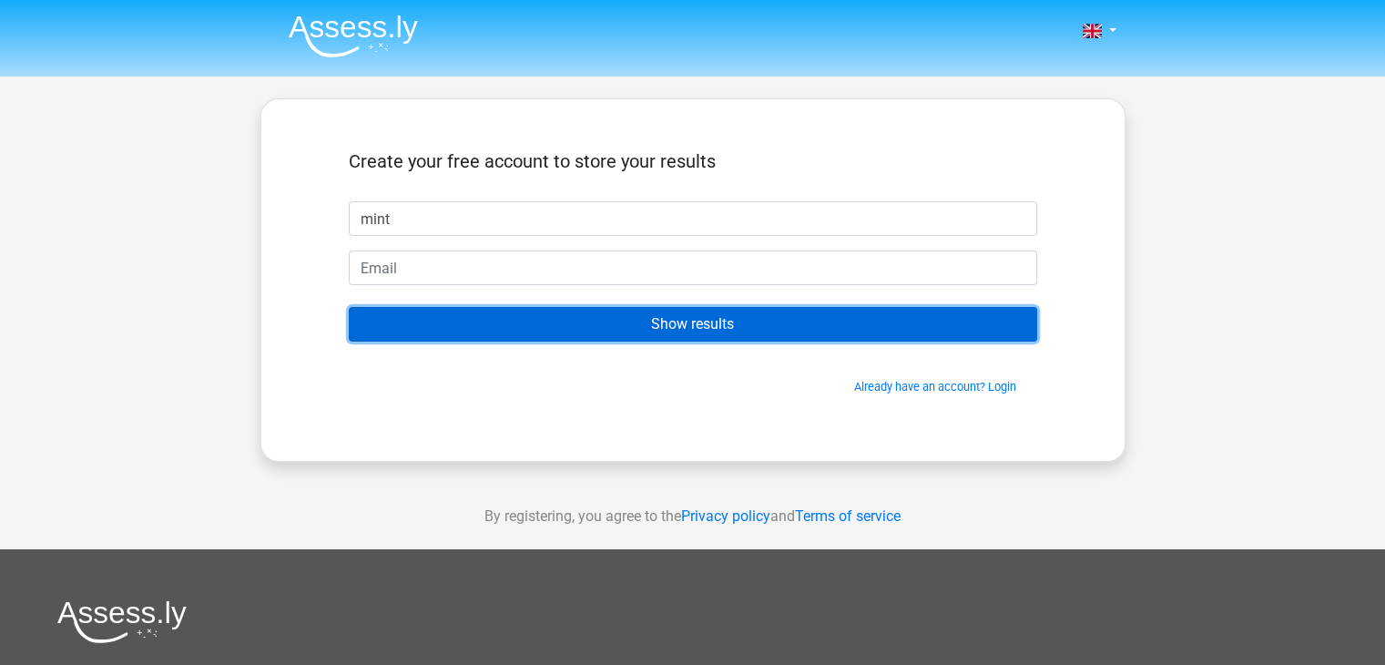
click at [694, 324] on input "Show results" at bounding box center [693, 324] width 688 height 35
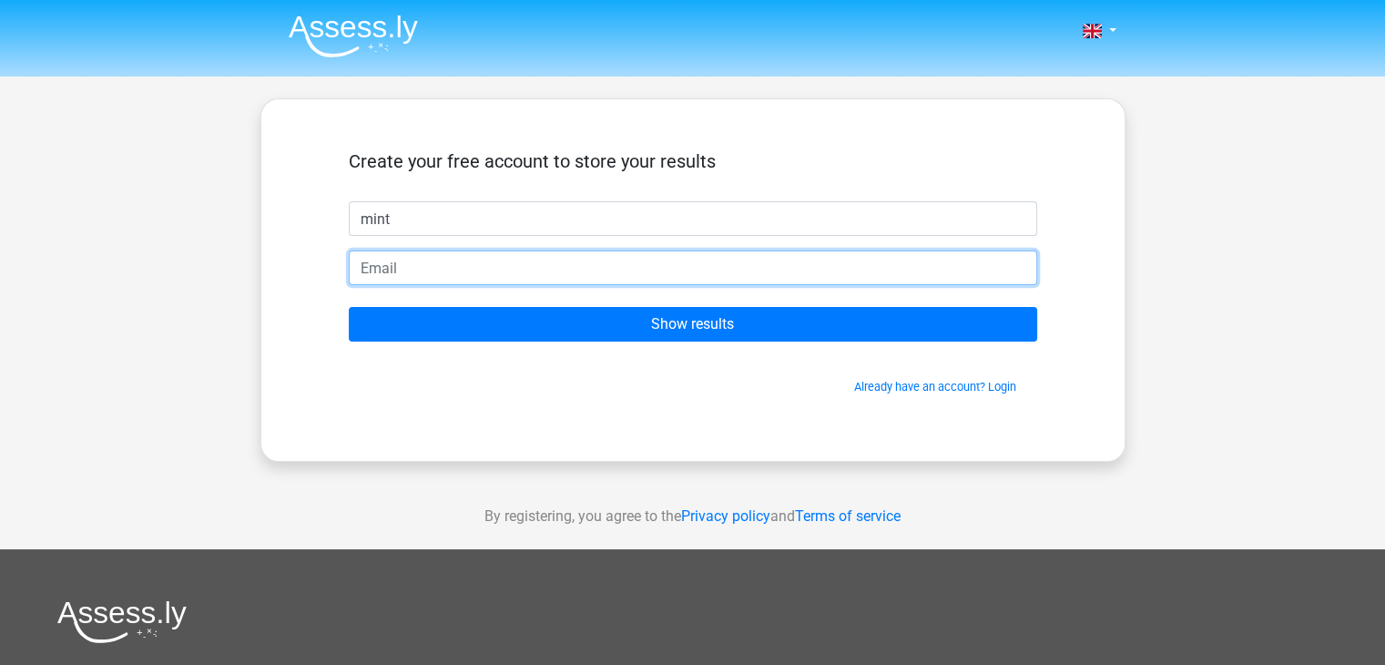
click at [710, 279] on input "email" at bounding box center [693, 267] width 688 height 35
type input "[EMAIL_ADDRESS][DOMAIN_NAME]"
click at [349, 307] on input "Show results" at bounding box center [693, 324] width 688 height 35
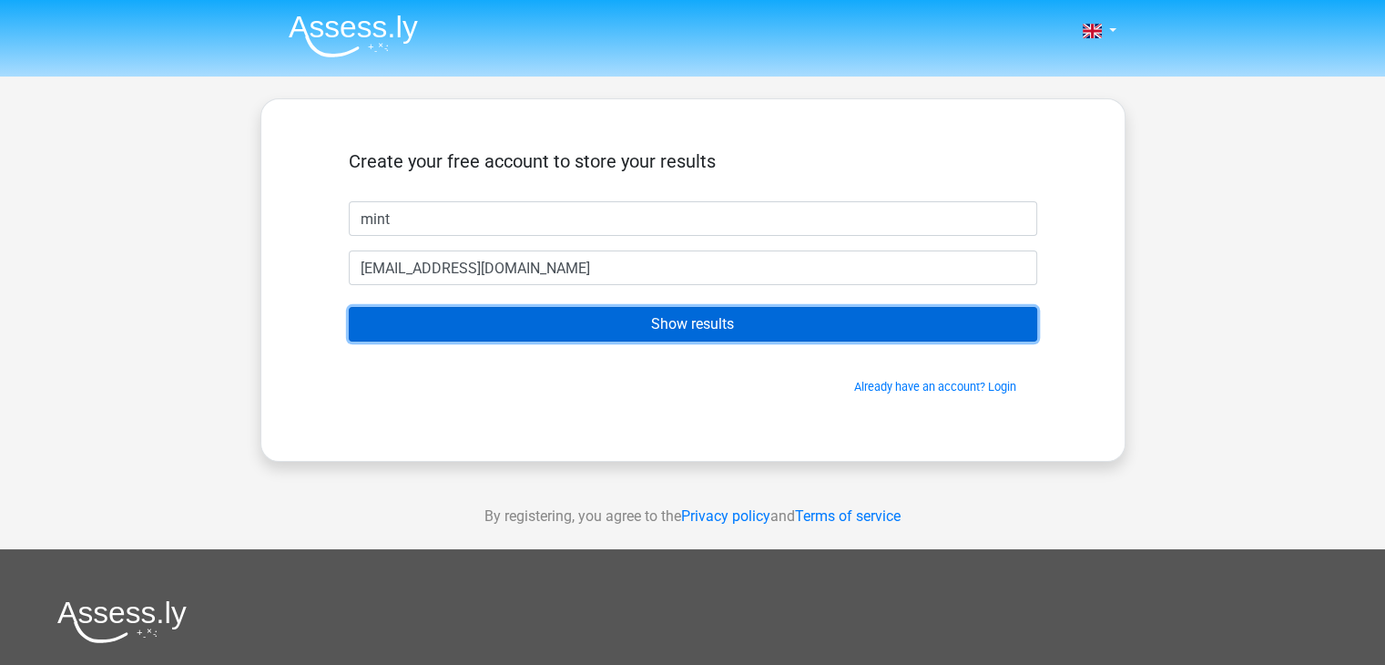
click at [707, 324] on input "Show results" at bounding box center [693, 324] width 688 height 35
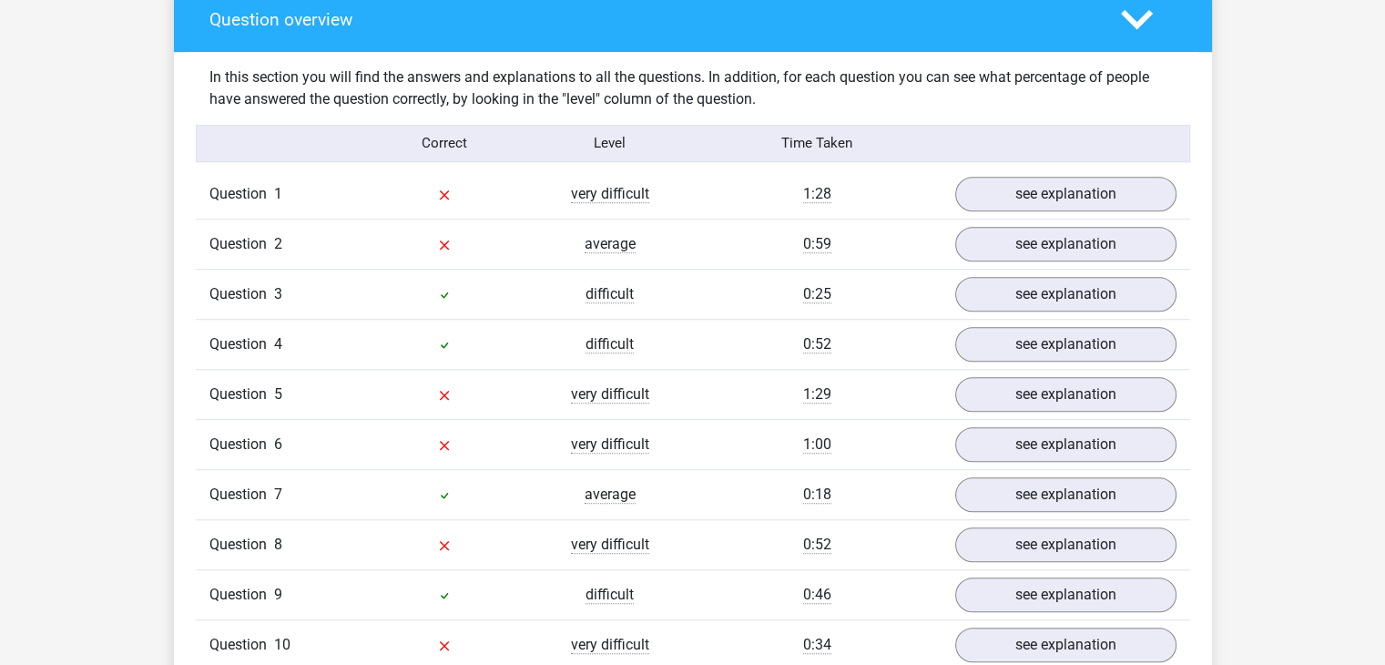
scroll to position [1366, 0]
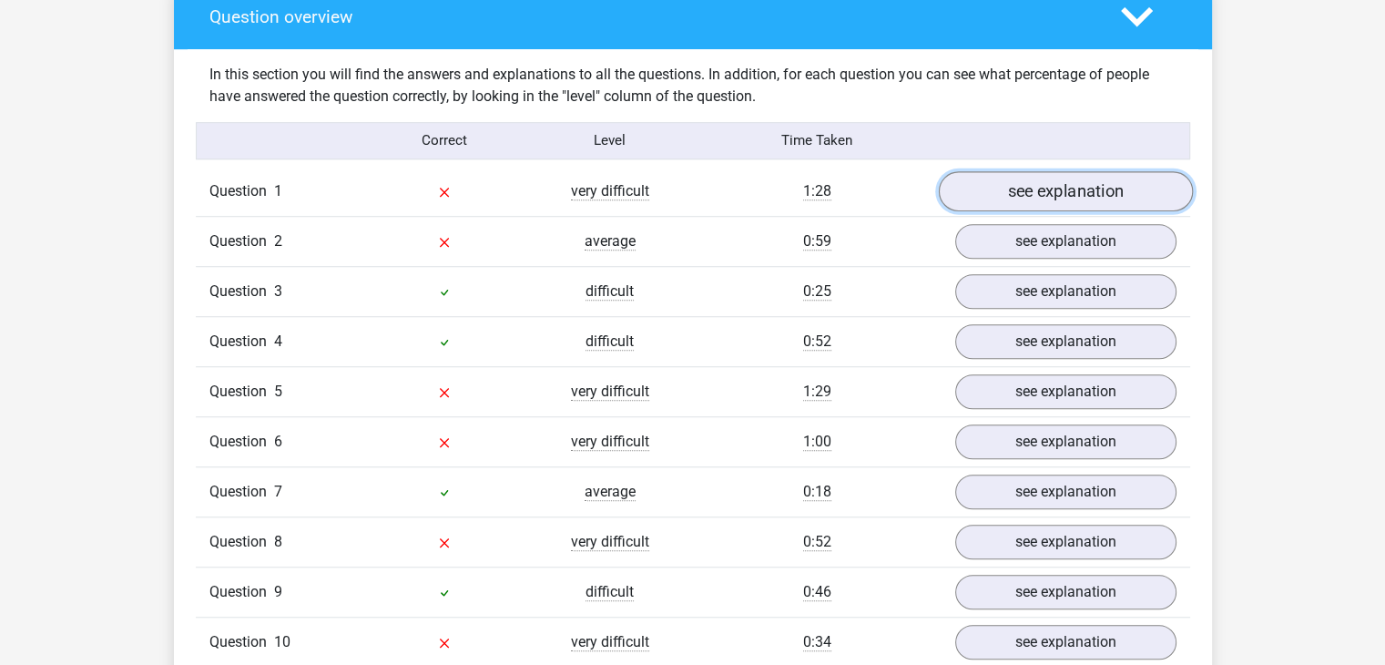
click at [1010, 181] on link "see explanation" at bounding box center [1065, 191] width 254 height 40
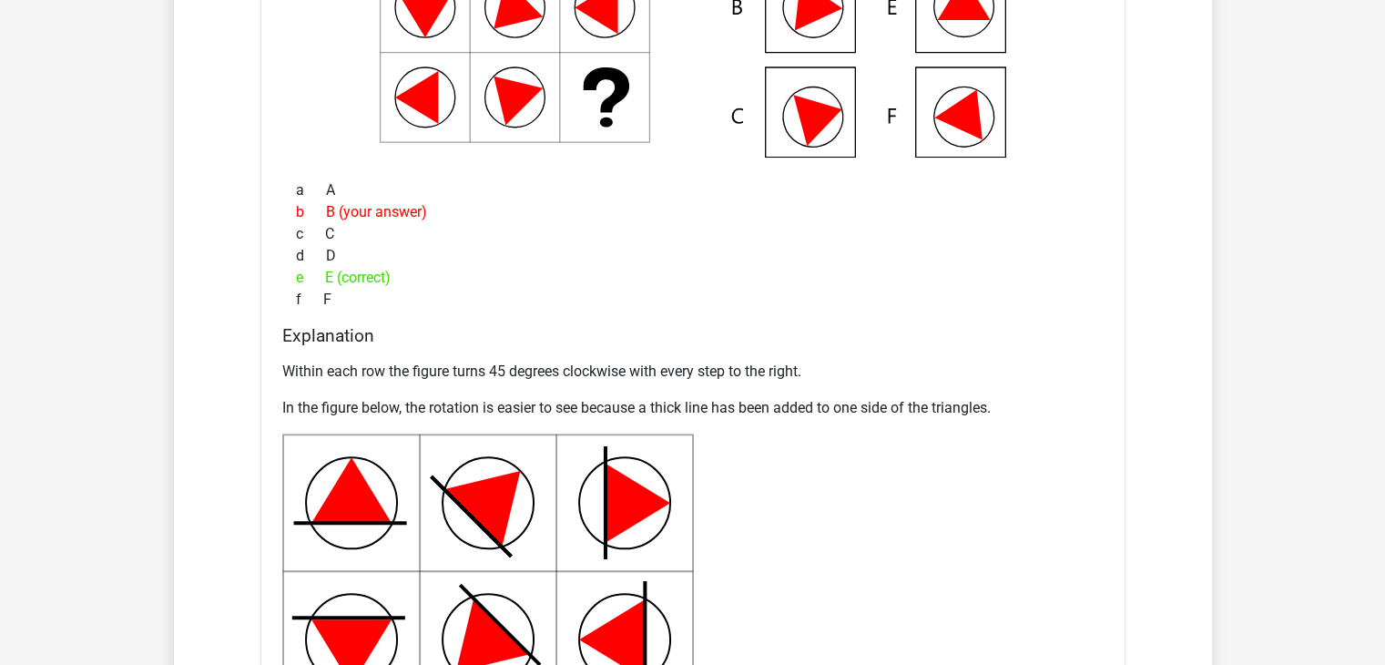
scroll to position [1821, 0]
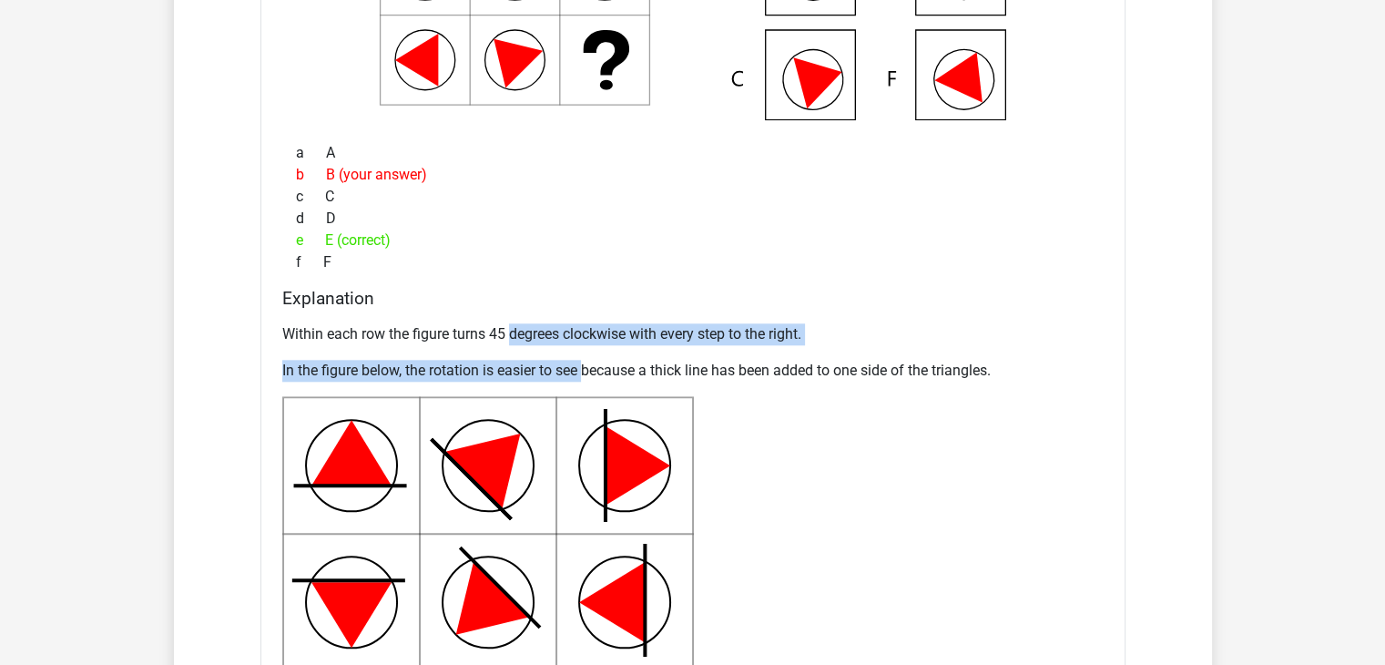
drag, startPoint x: 513, startPoint y: 333, endPoint x: 586, endPoint y: 350, distance: 75.7
click at [586, 350] on div "Within each row the figure turns 45 degrees clockwise with every step to the ri…" at bounding box center [692, 565] width 821 height 499
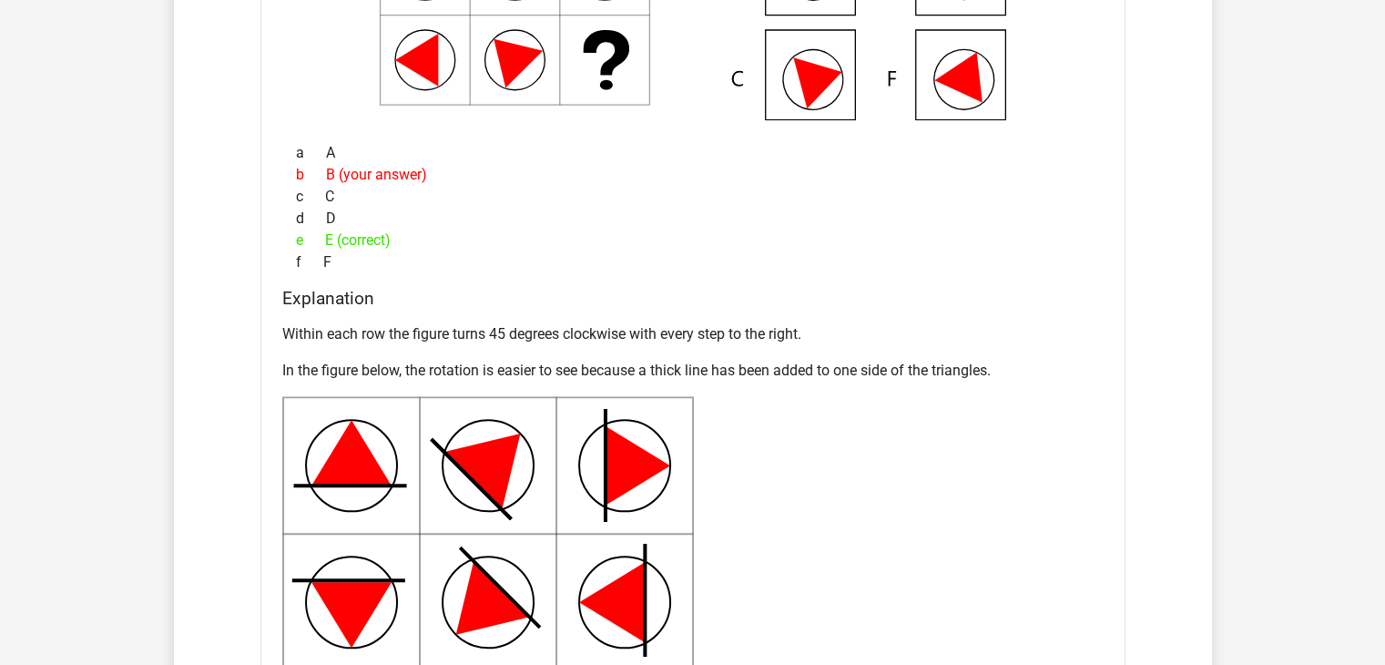
click at [660, 351] on div "Within each row the figure turns 45 degrees clockwise with every step to the ri…" at bounding box center [692, 565] width 821 height 499
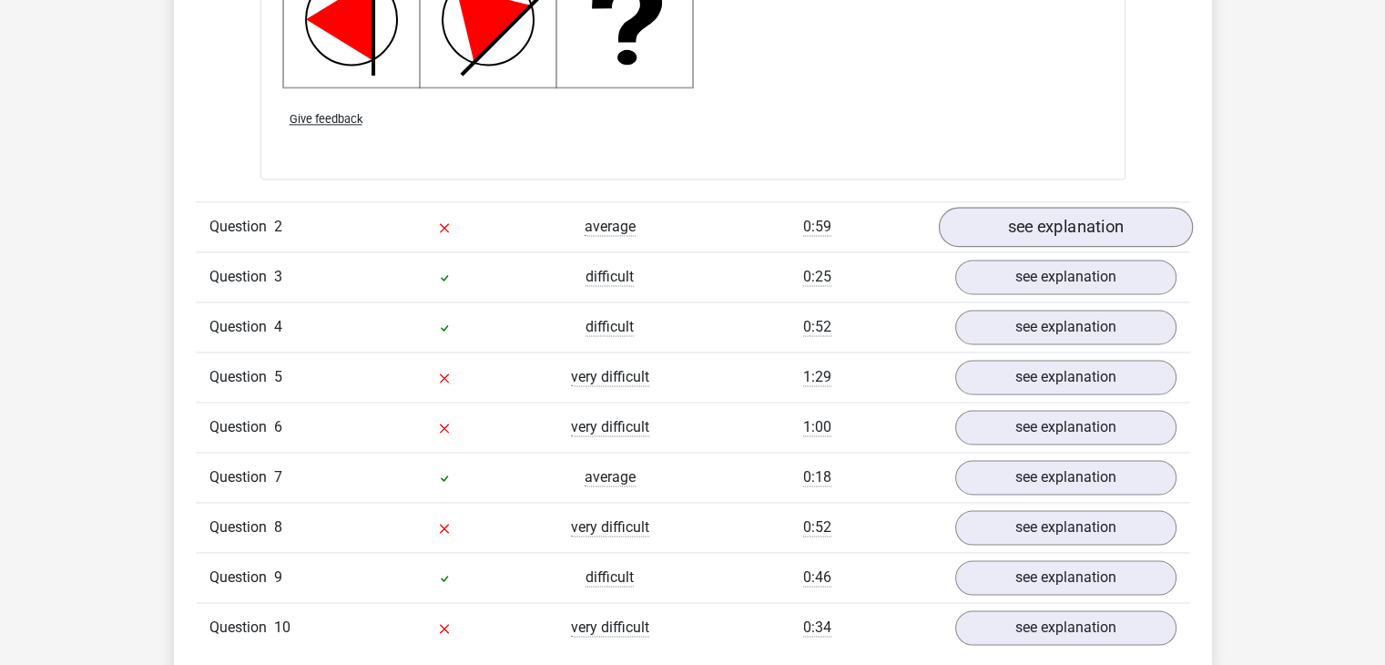
scroll to position [2549, 0]
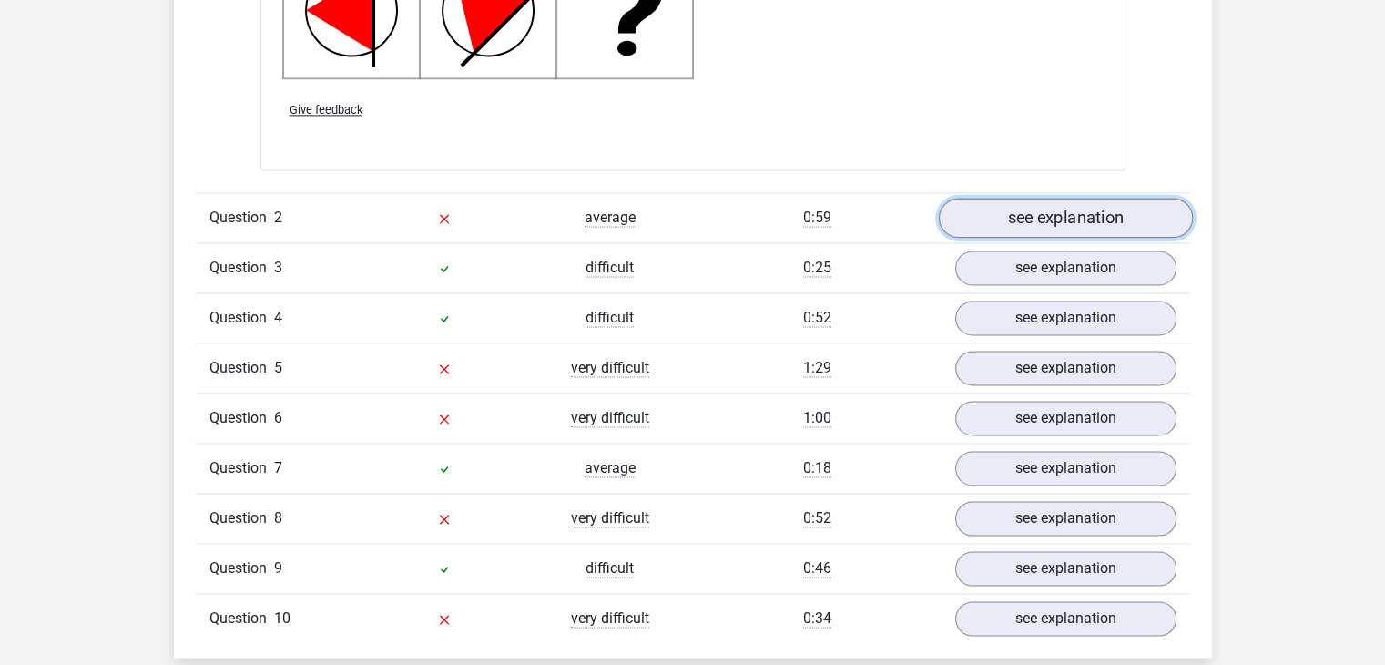
click at [1111, 217] on link "see explanation" at bounding box center [1065, 218] width 254 height 40
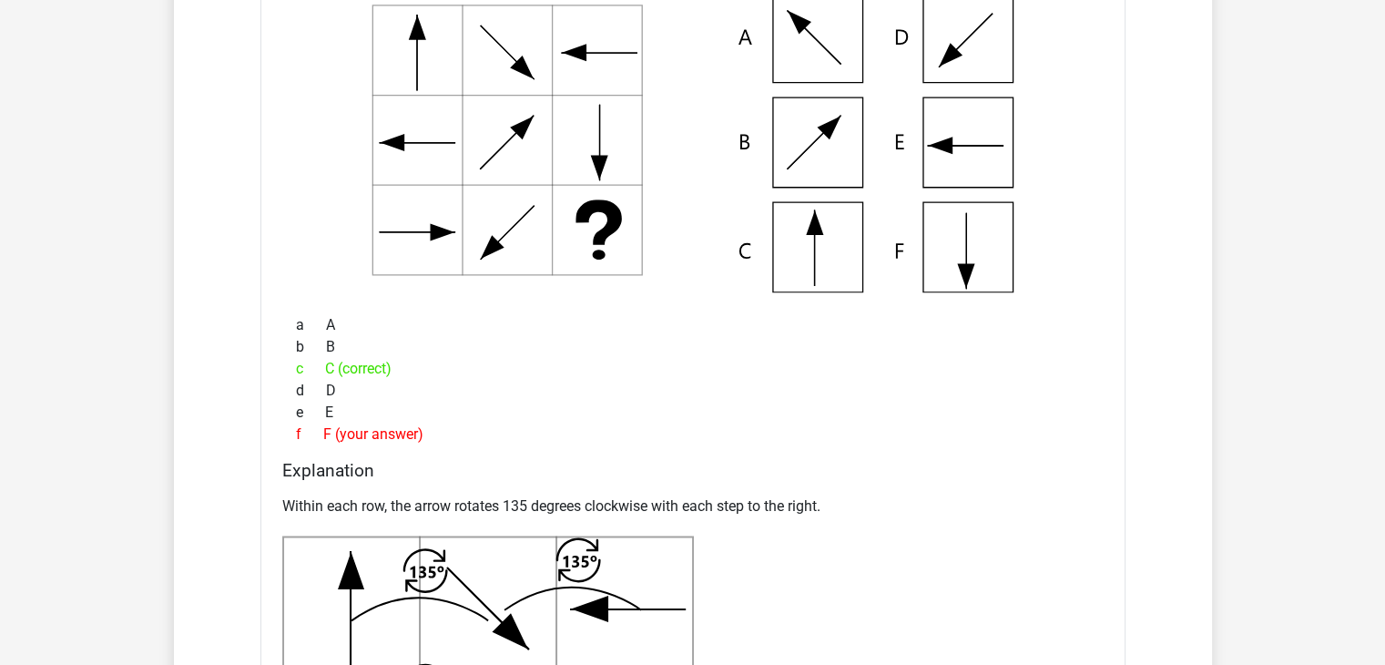
scroll to position [3004, 0]
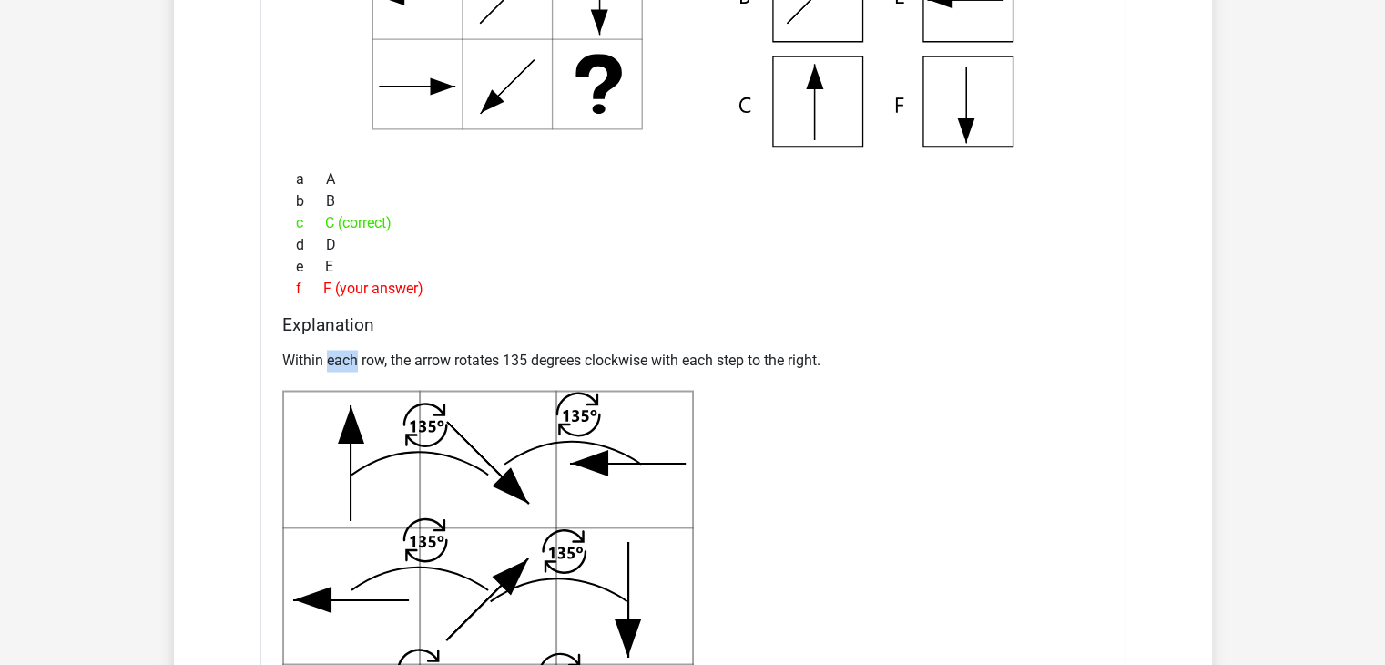
drag, startPoint x: 328, startPoint y: 360, endPoint x: 404, endPoint y: 400, distance: 85.9
click at [358, 359] on p "Within each row, the arrow rotates 135 degrees clockwise with each step to the …" at bounding box center [692, 361] width 821 height 22
click at [628, 300] on div "a A b B c C (correct) d D e E f F (your answer)" at bounding box center [692, 234] width 821 height 146
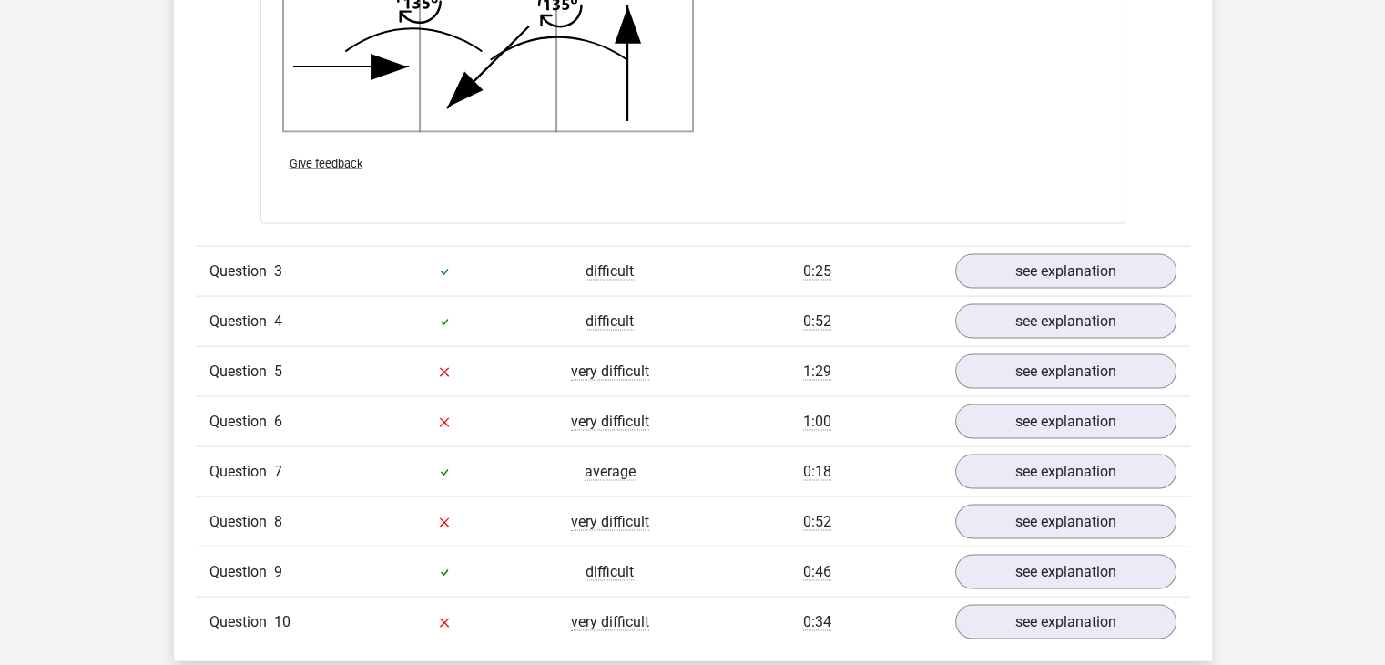
scroll to position [3732, 0]
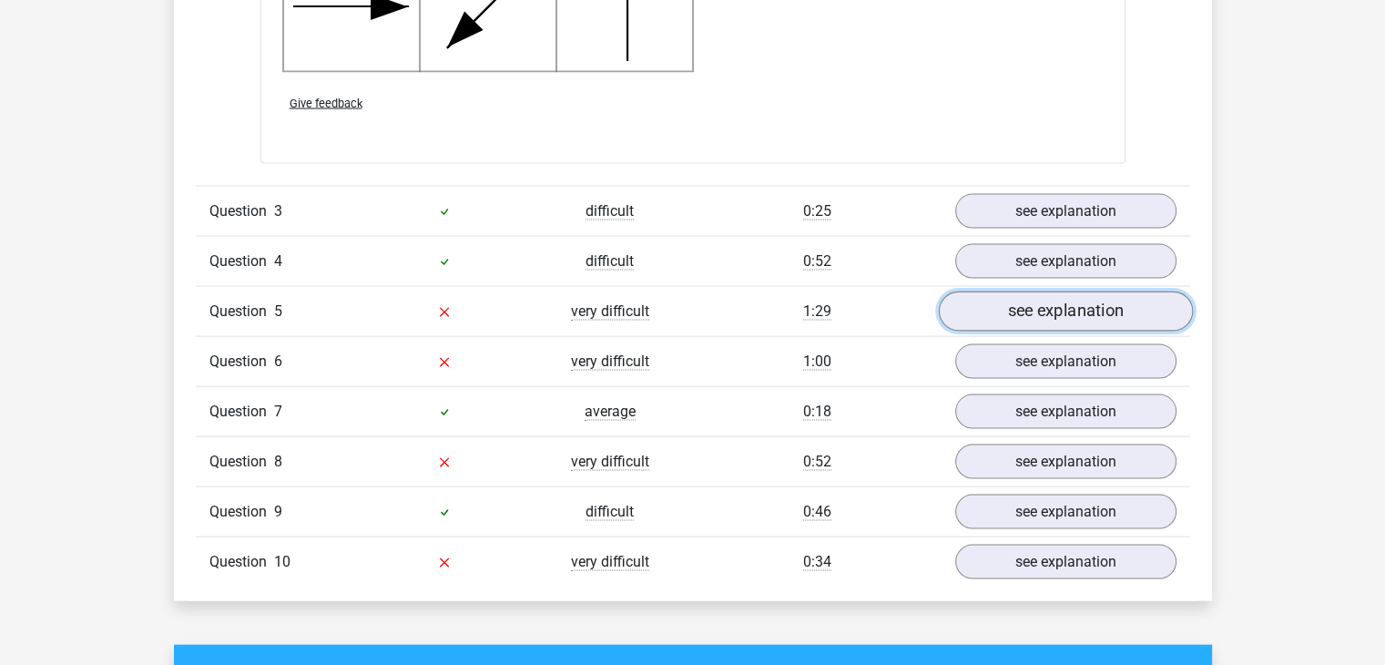
click at [1077, 308] on link "see explanation" at bounding box center [1065, 312] width 254 height 40
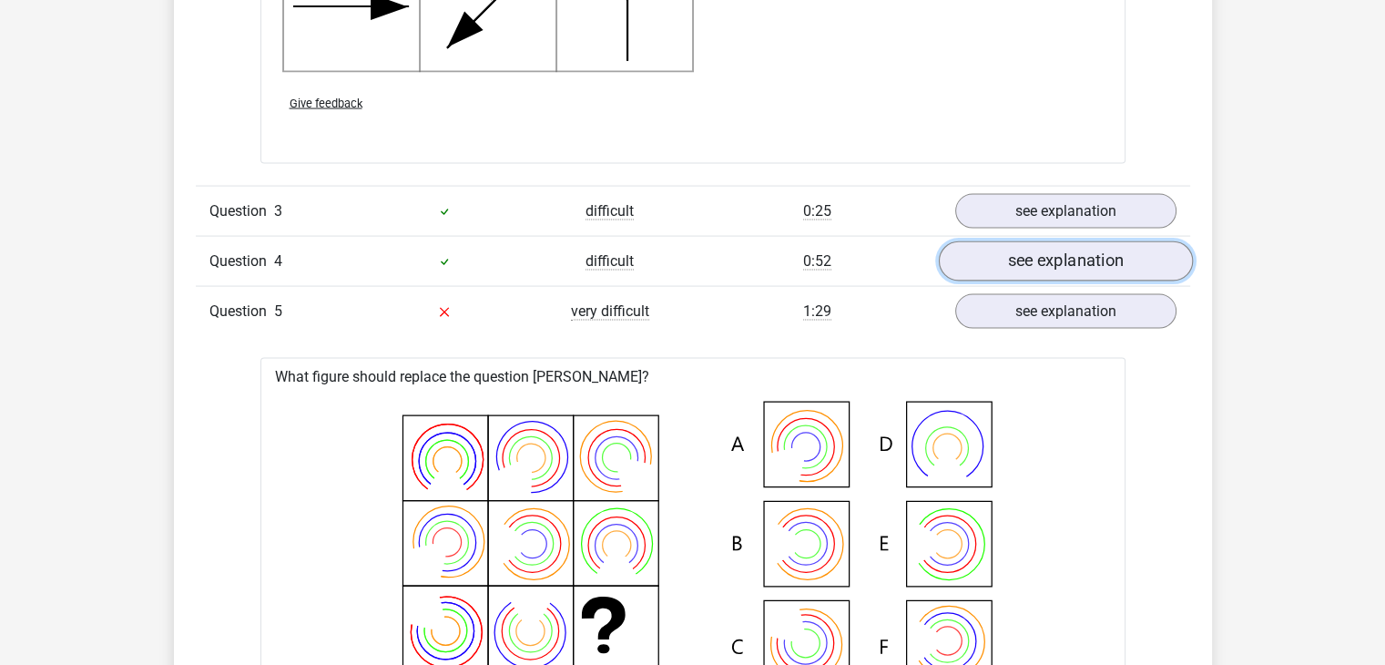
click at [1009, 249] on link "see explanation" at bounding box center [1065, 262] width 254 height 40
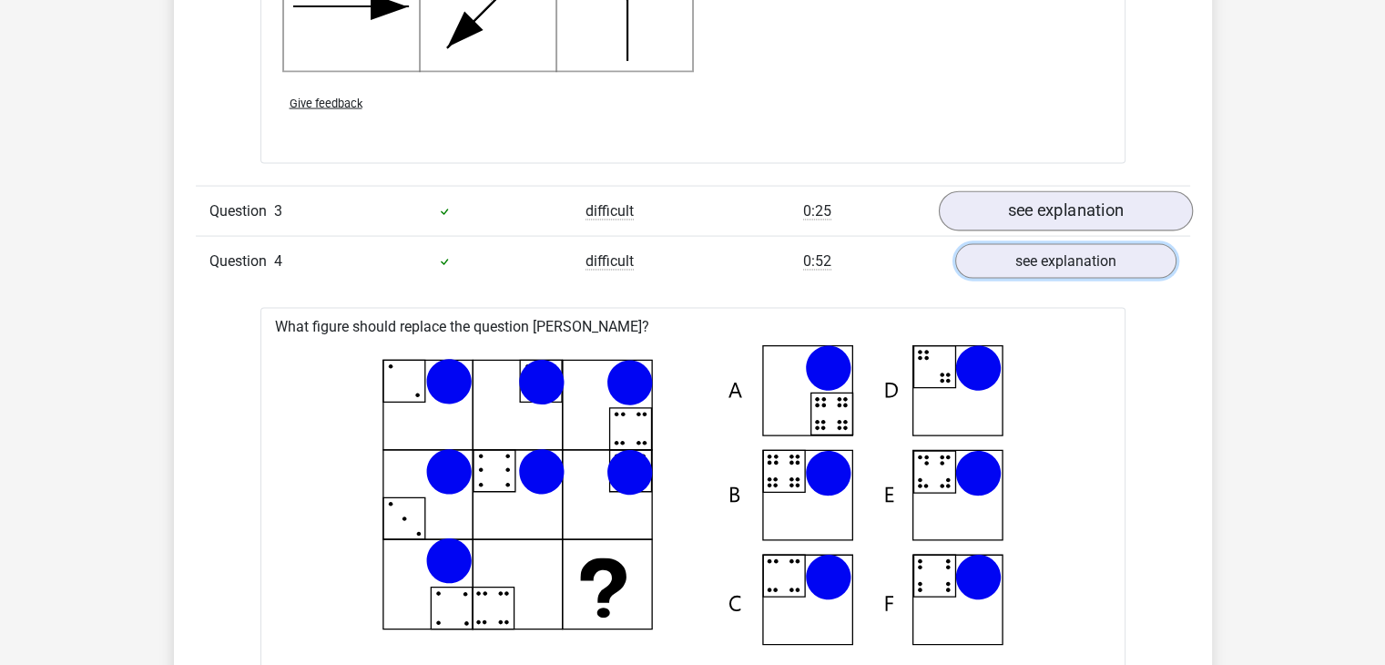
drag, startPoint x: 1019, startPoint y: 262, endPoint x: 1020, endPoint y: 223, distance: 39.2
click at [1019, 260] on link "see explanation" at bounding box center [1065, 261] width 221 height 35
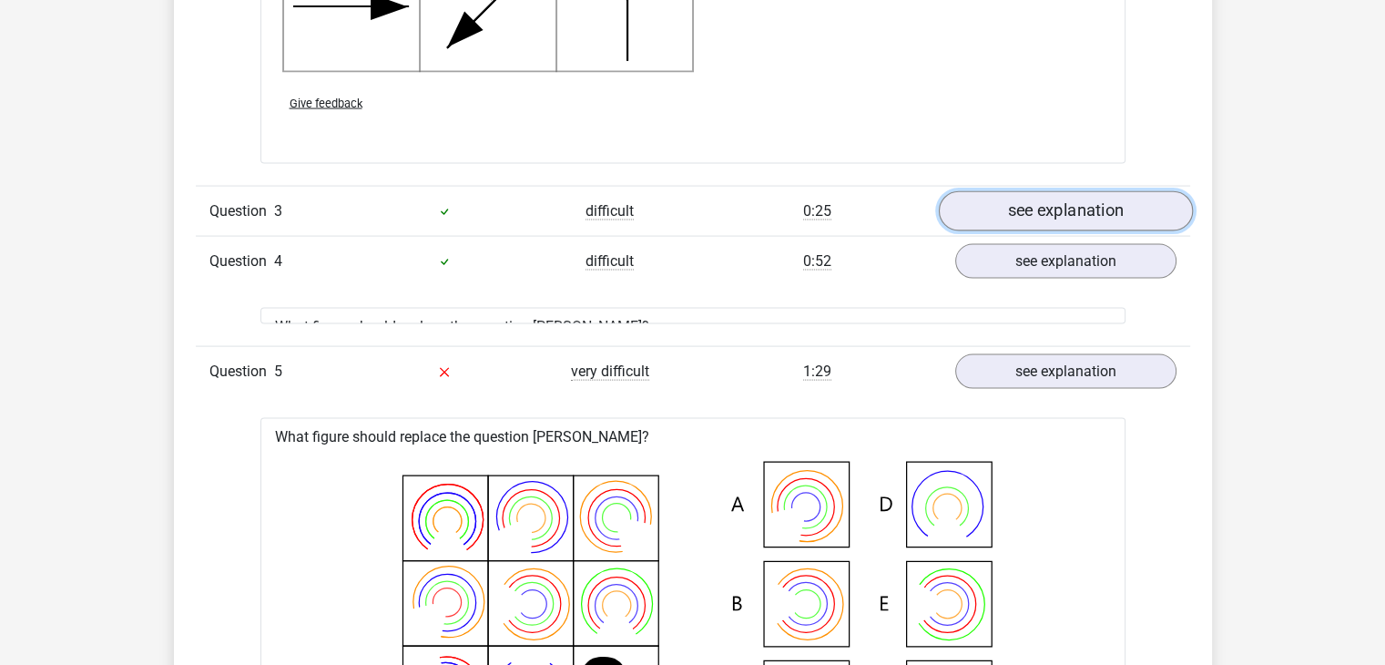
click at [1020, 218] on link "see explanation" at bounding box center [1065, 212] width 254 height 40
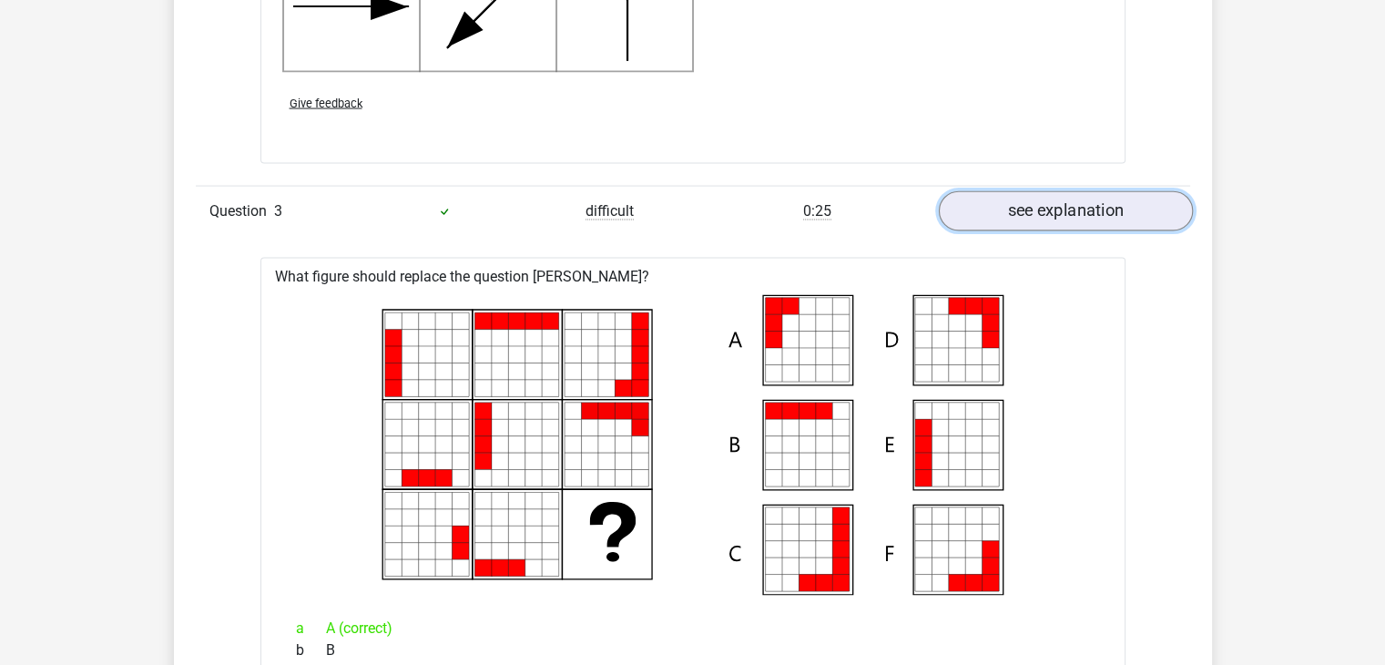
click at [1023, 216] on link "see explanation" at bounding box center [1065, 212] width 254 height 40
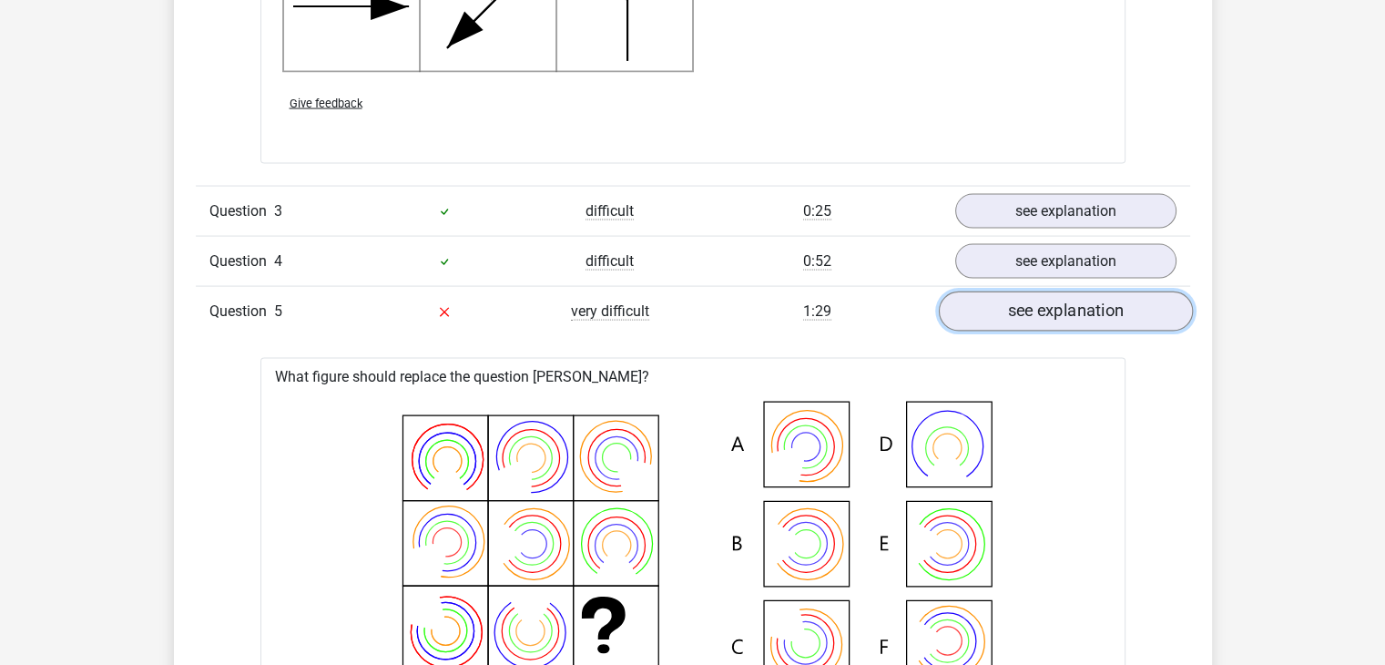
click at [1042, 297] on link "see explanation" at bounding box center [1065, 312] width 254 height 40
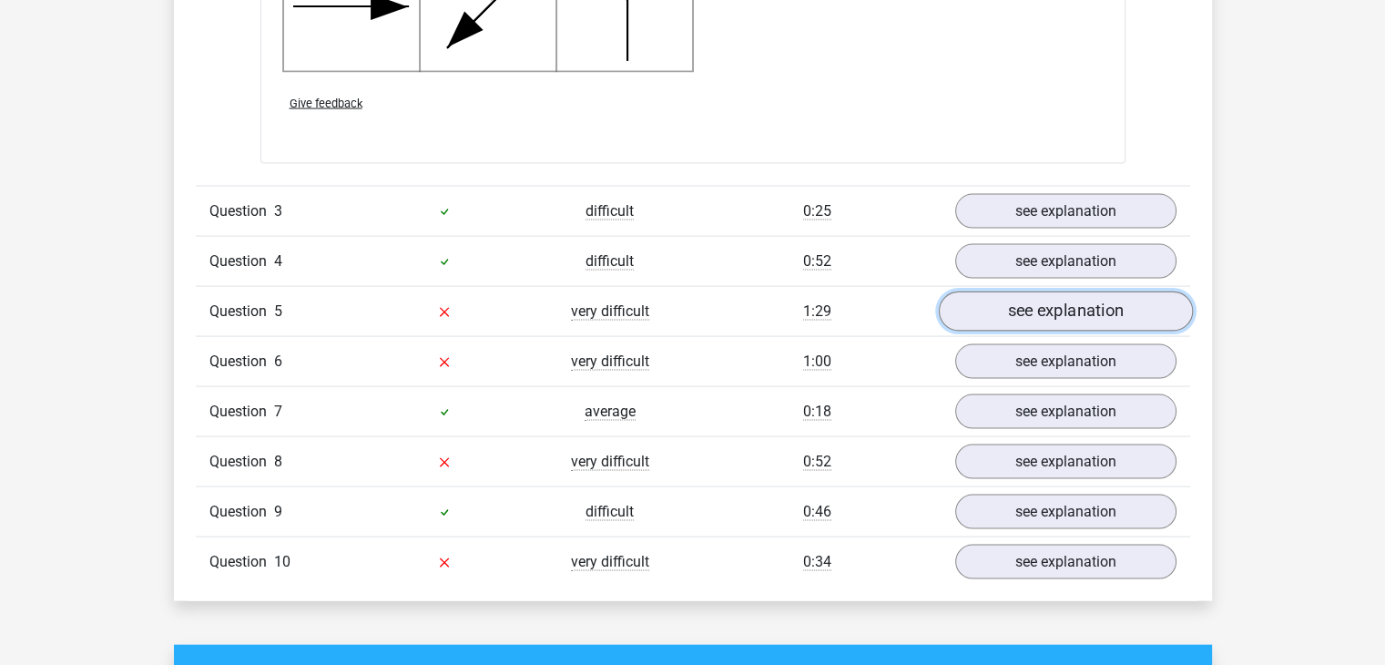
click at [1031, 310] on link "see explanation" at bounding box center [1065, 312] width 254 height 40
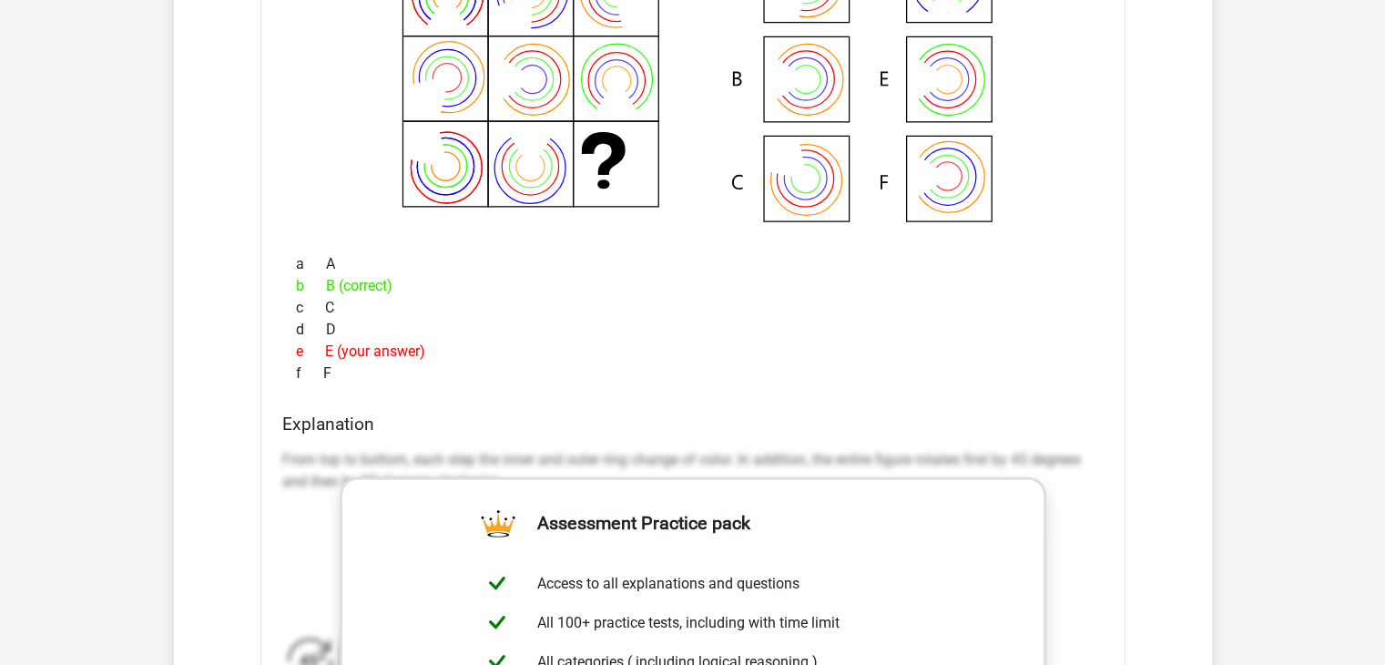
scroll to position [4188, 0]
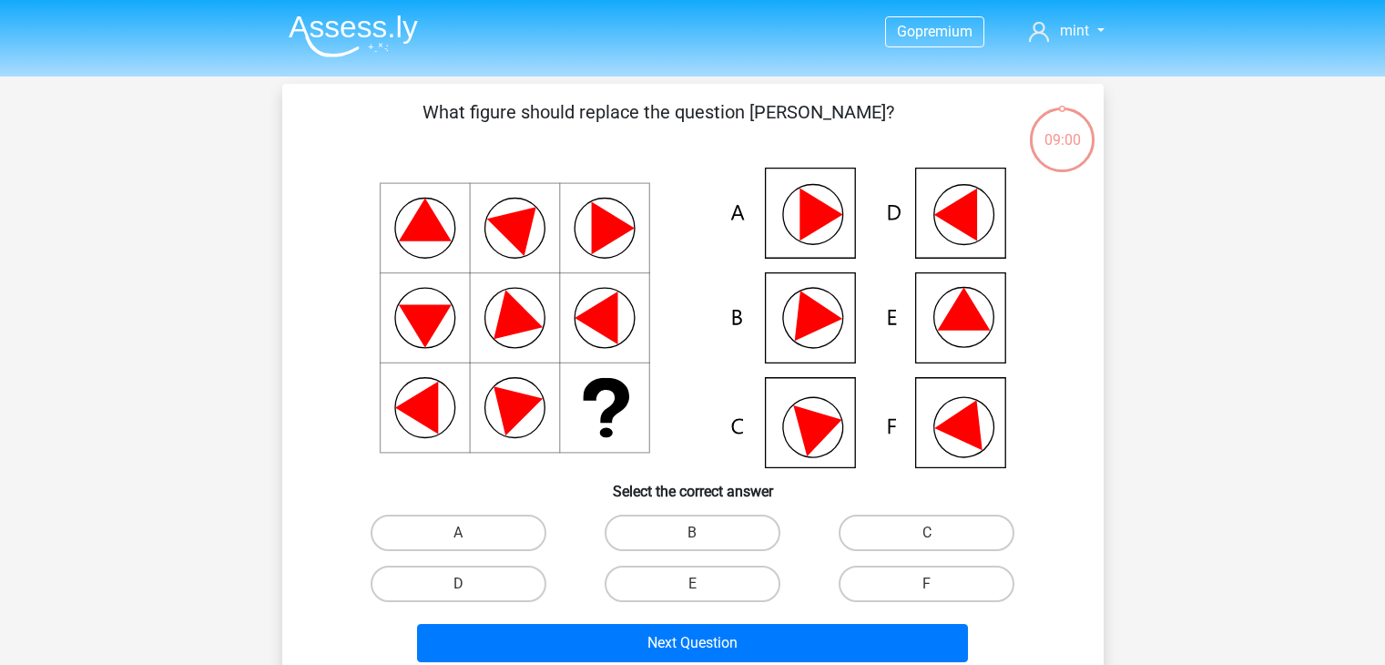
scroll to position [91, 0]
